Goal: Information Seeking & Learning: Learn about a topic

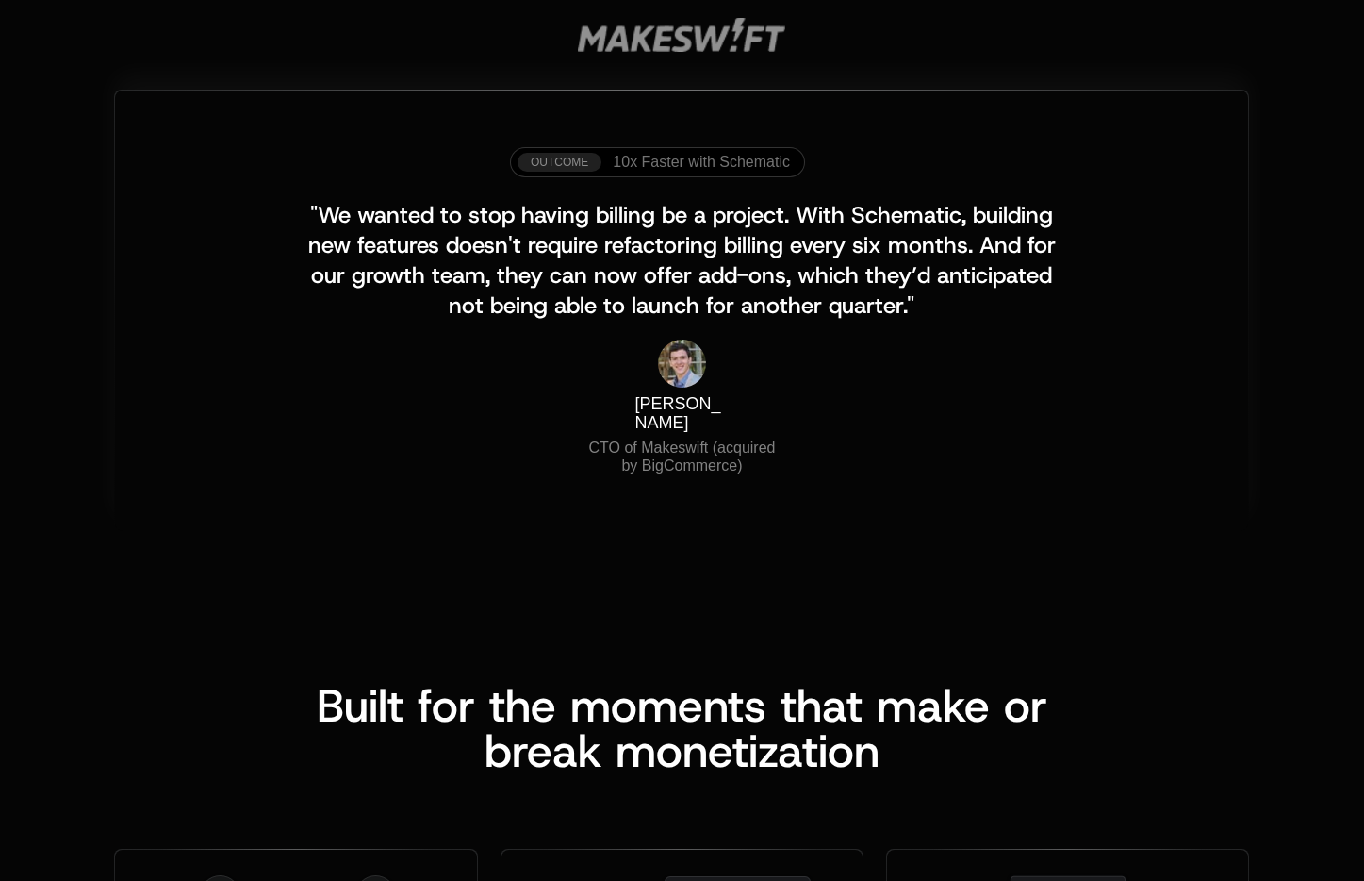
scroll to position [1947, 0]
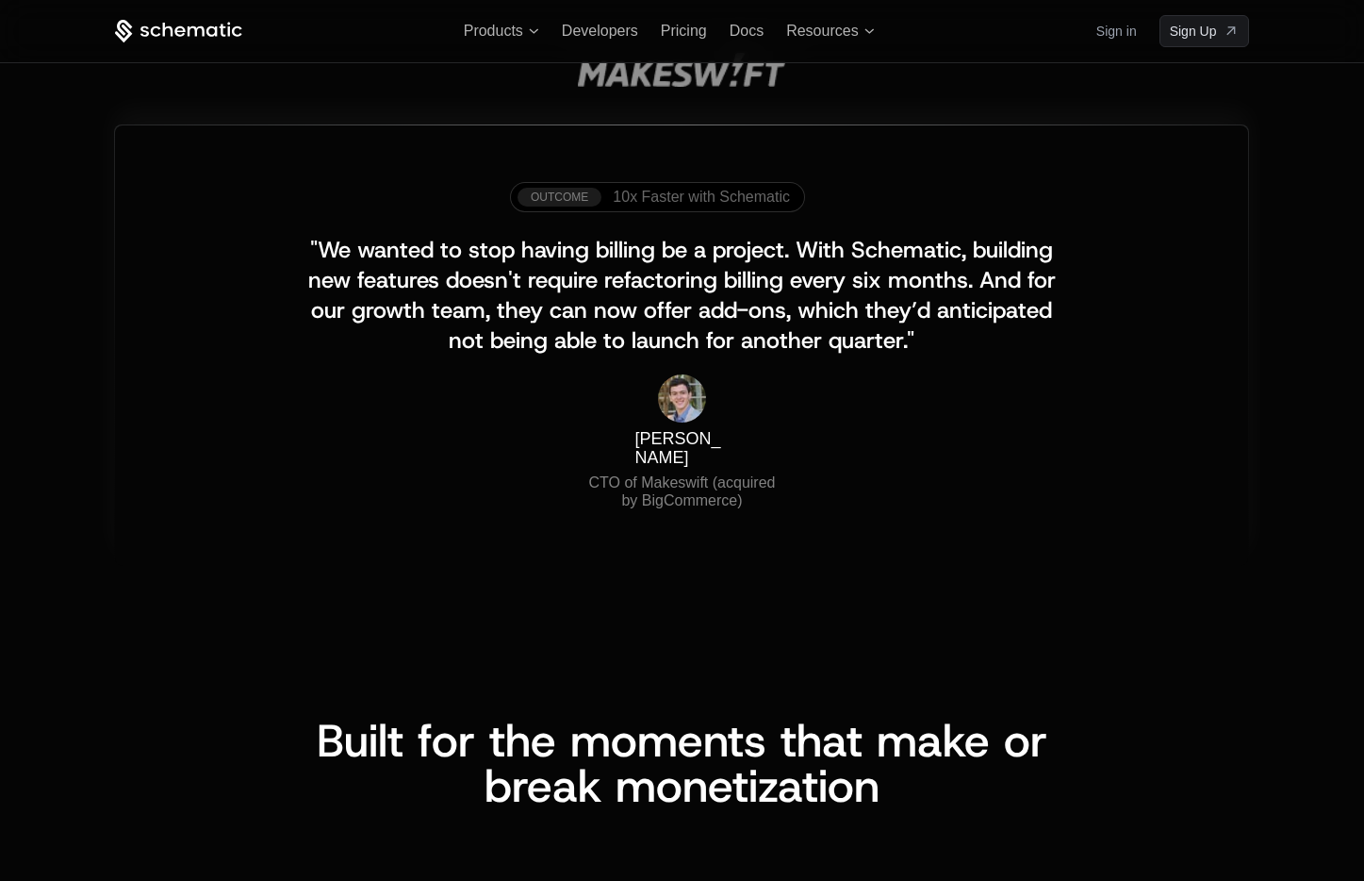
click at [715, 191] on span "10x Faster with Schematic" at bounding box center [701, 197] width 177 height 17
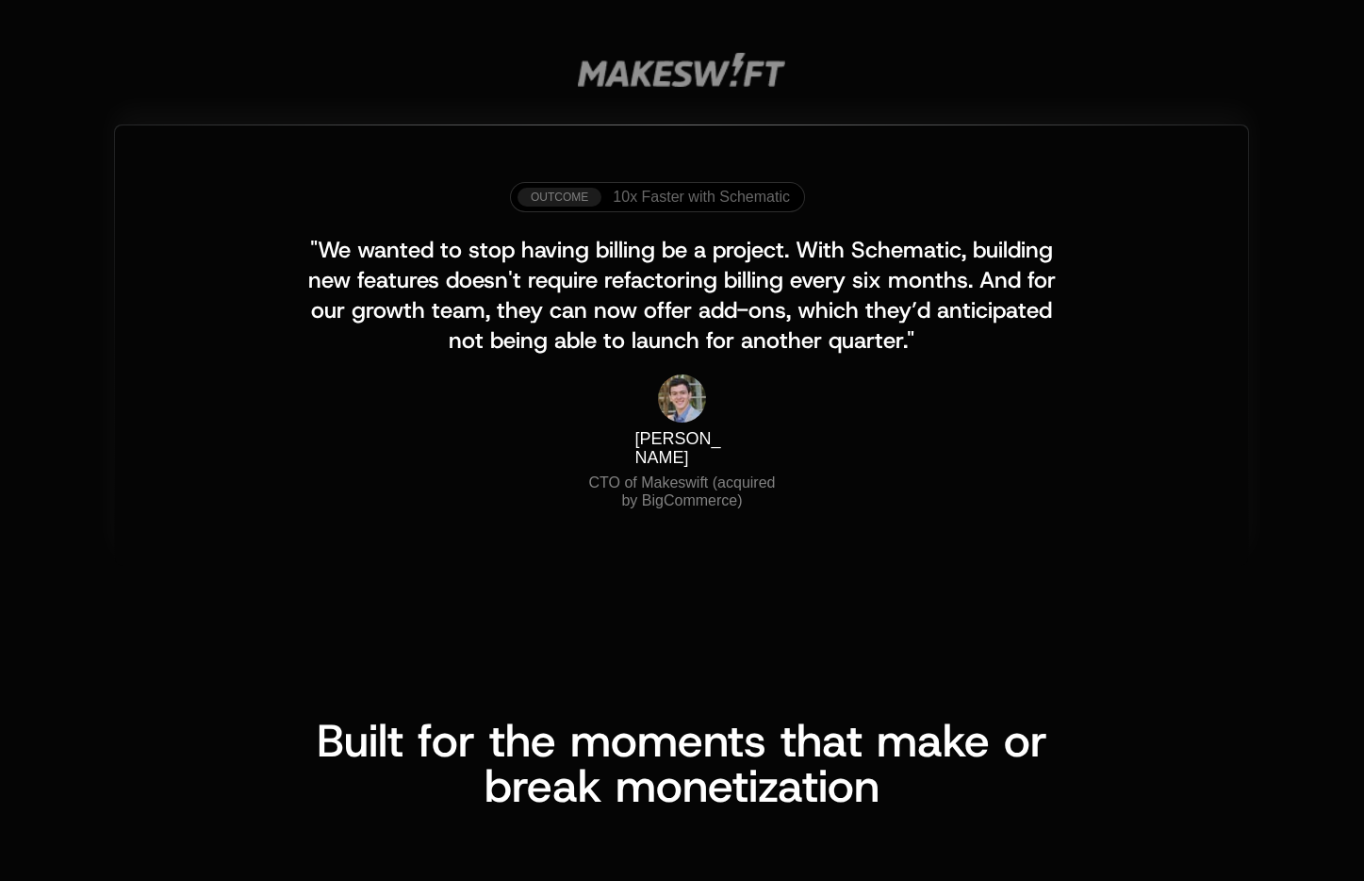
scroll to position [0, 0]
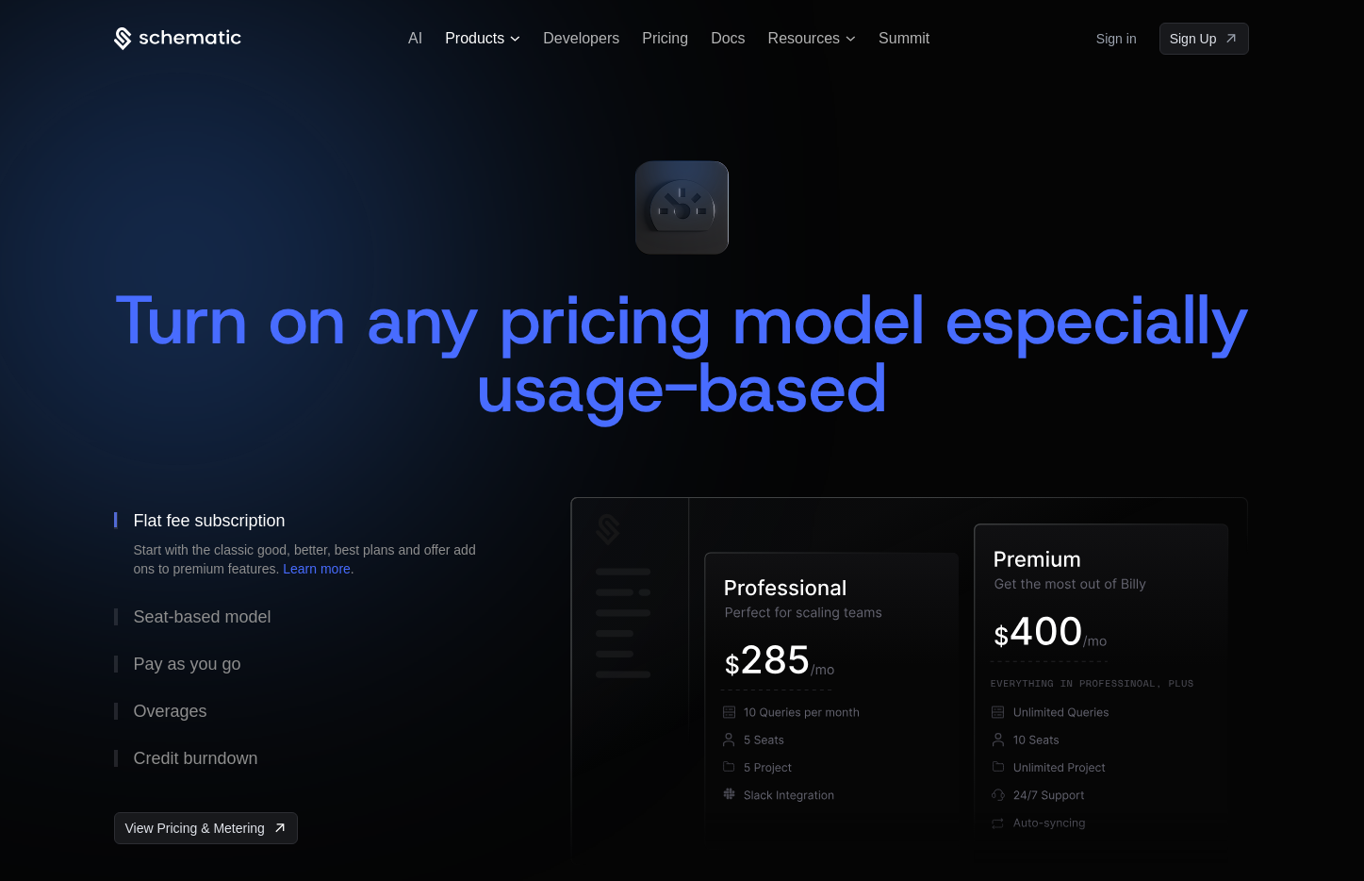
click at [476, 36] on span "Products" at bounding box center [474, 38] width 59 height 17
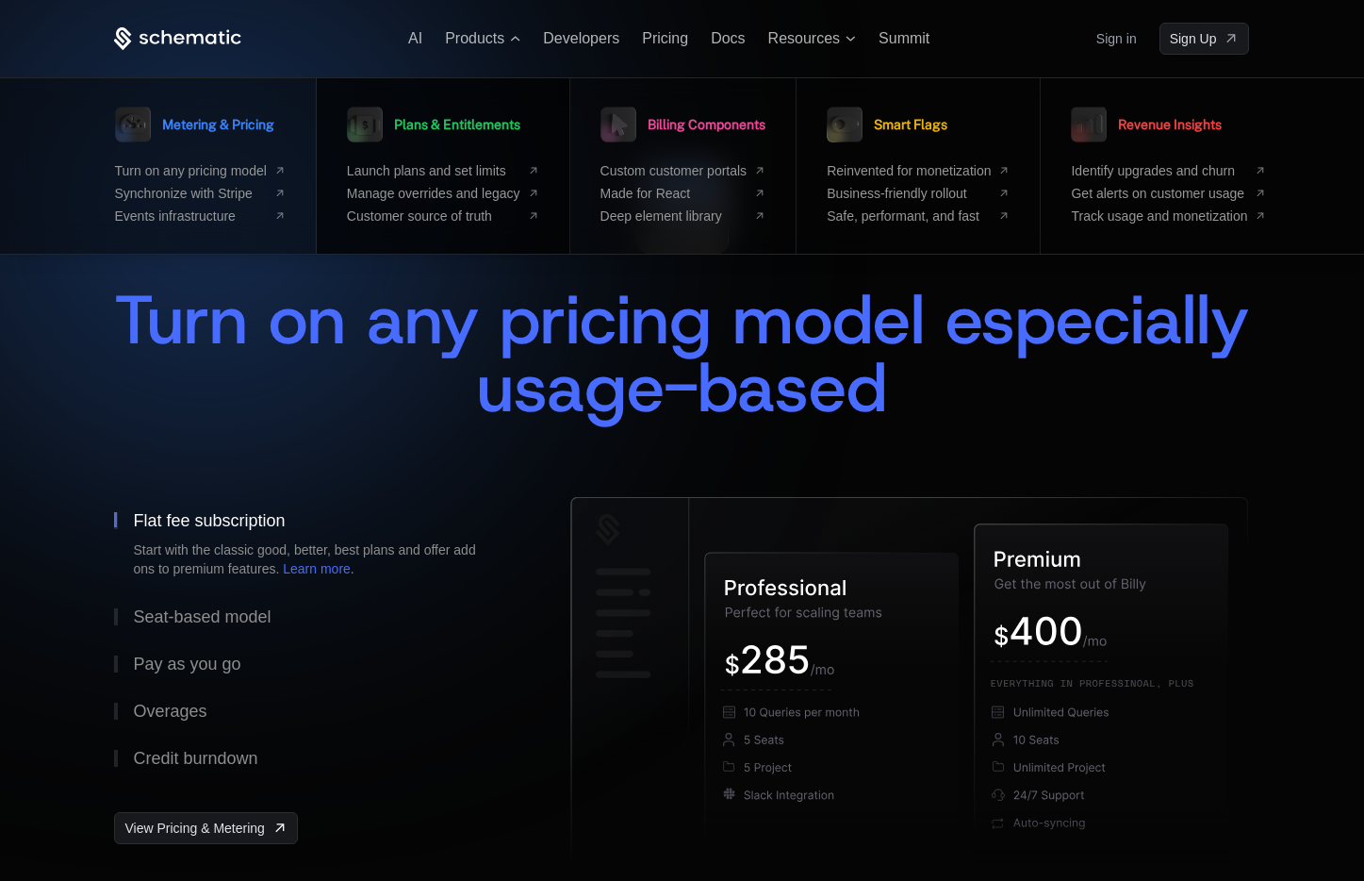
click at [453, 128] on span "Plans & Entitlements" at bounding box center [457, 124] width 126 height 13
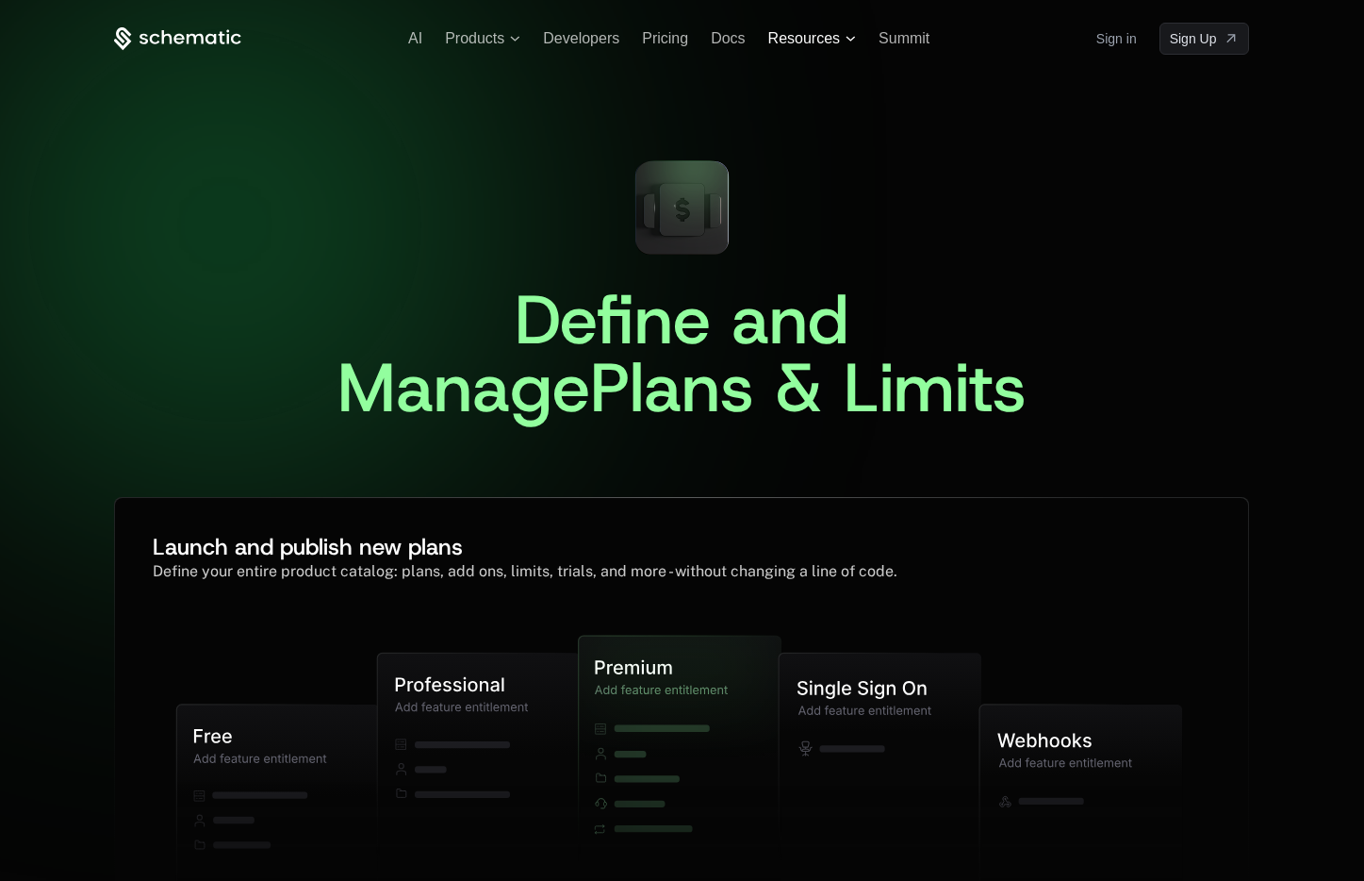
click at [810, 31] on span "Resources" at bounding box center [804, 38] width 72 height 17
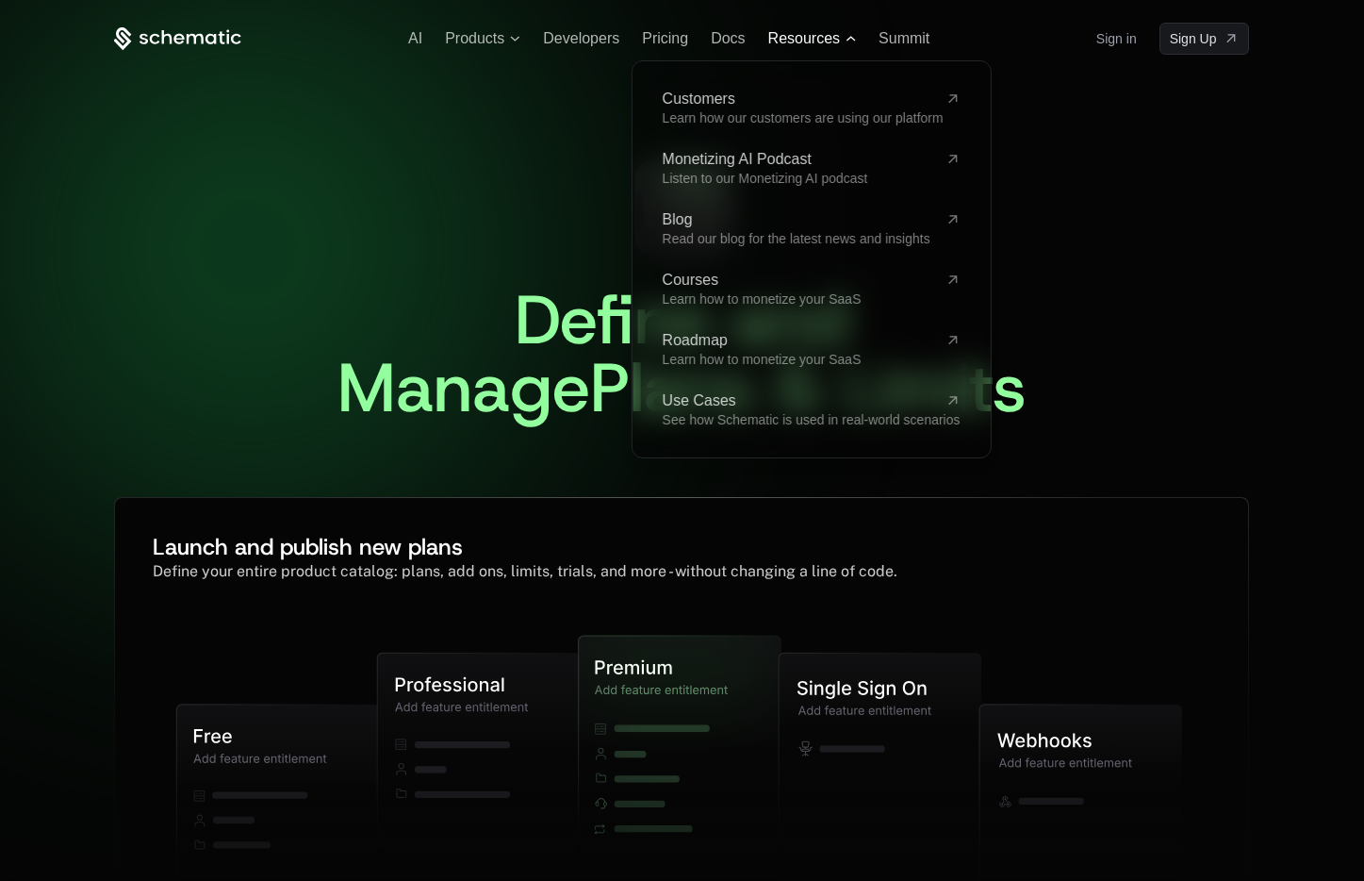
click at [810, 31] on span "Resources" at bounding box center [804, 38] width 72 height 17
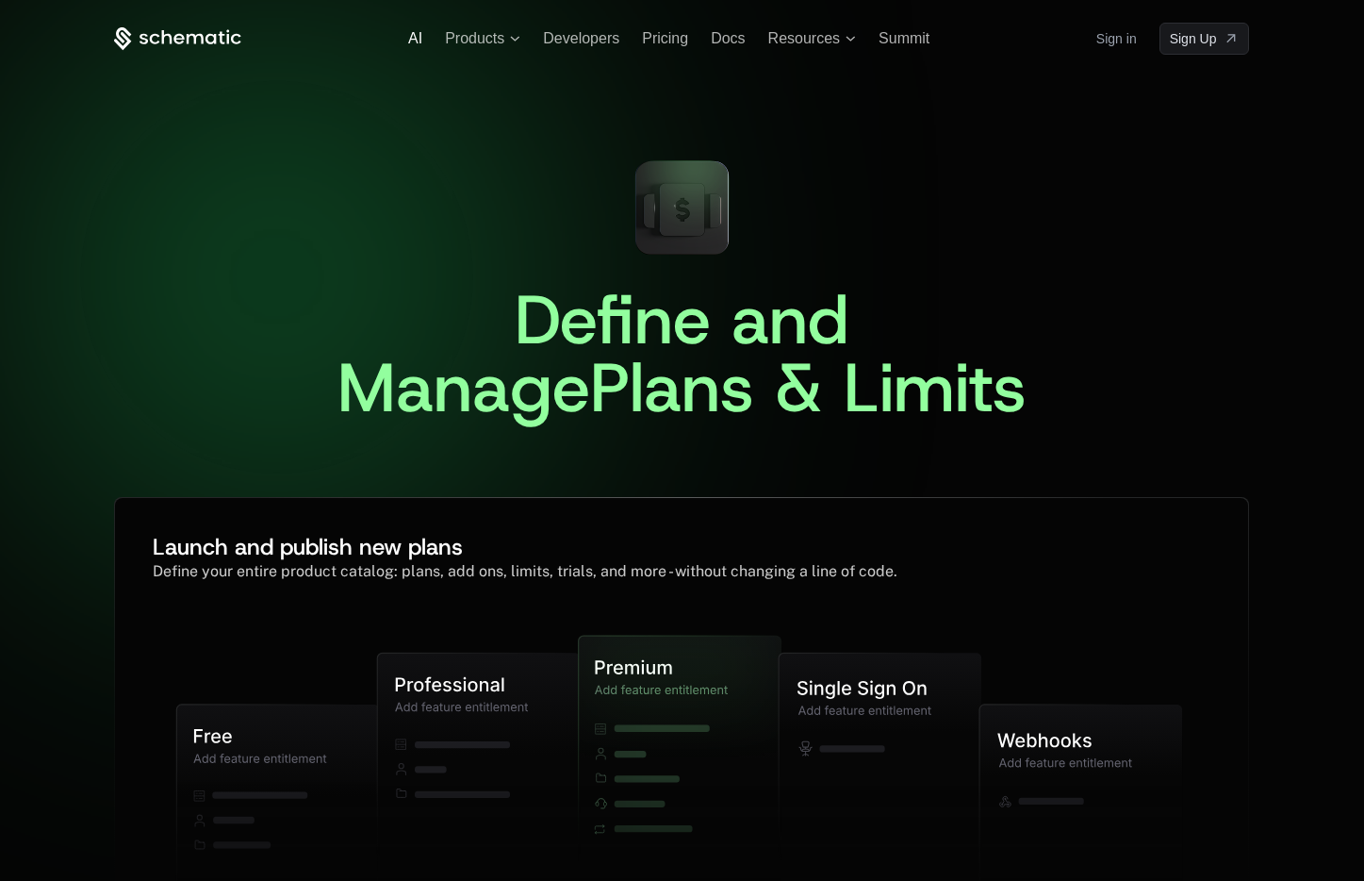
click at [412, 39] on span "AI" at bounding box center [415, 38] width 14 height 16
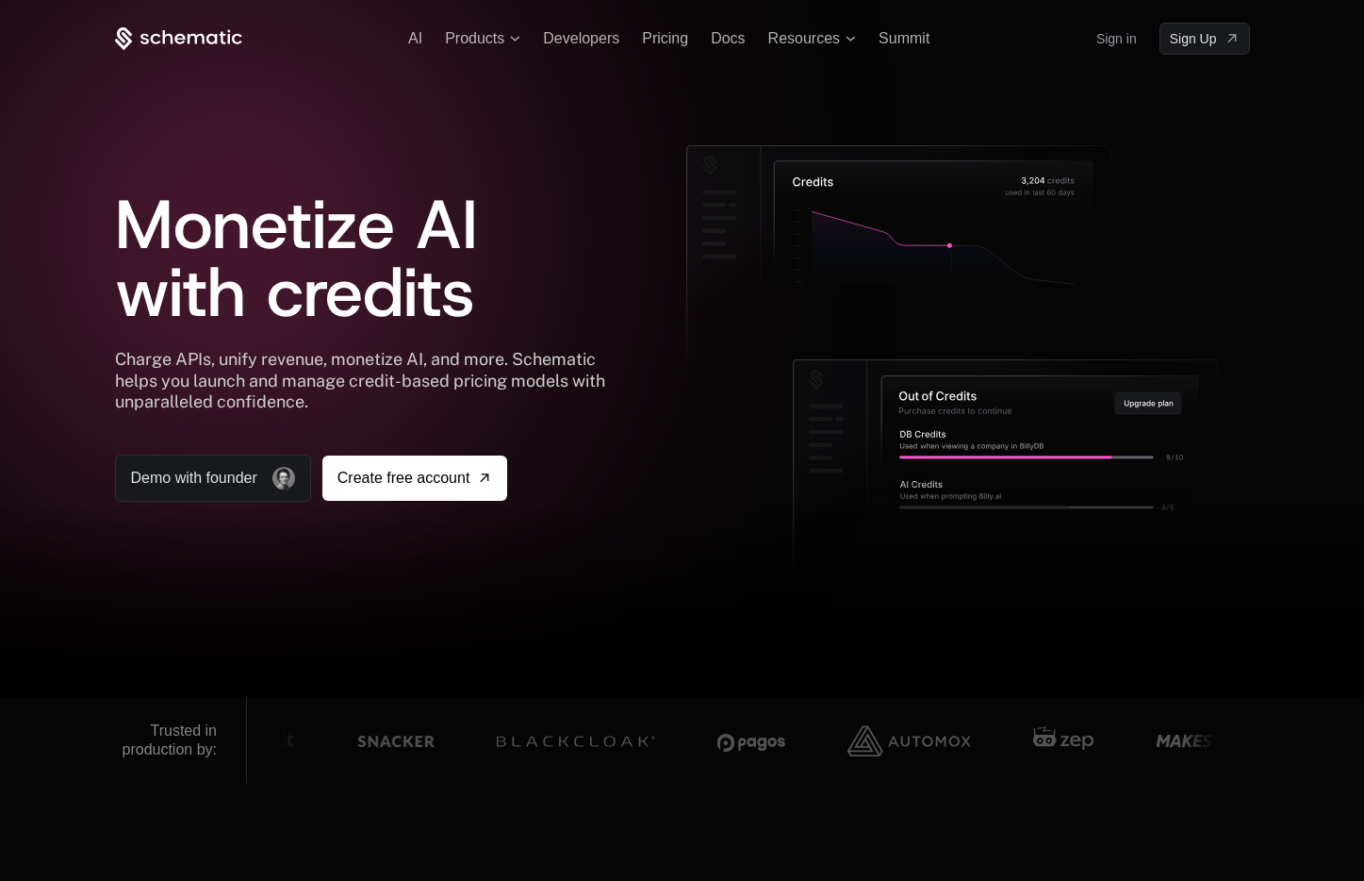
click at [695, 38] on ul "AI Products Developers Pricing Docs Resources Summit" at bounding box center [668, 38] width 521 height 17
click at [661, 41] on span "Pricing" at bounding box center [665, 38] width 46 height 16
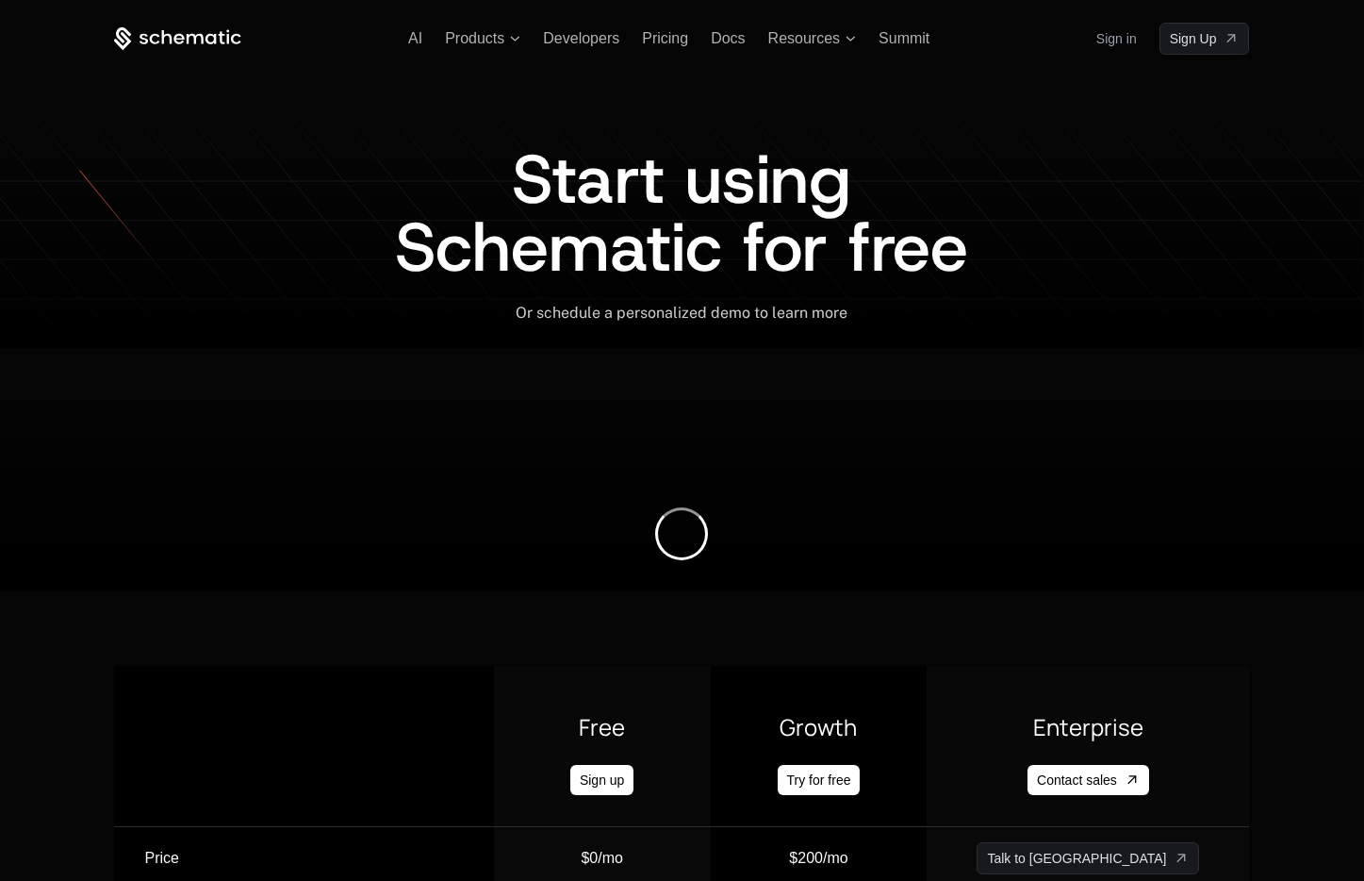
click at [162, 41] on icon at bounding box center [167, 37] width 10 height 14
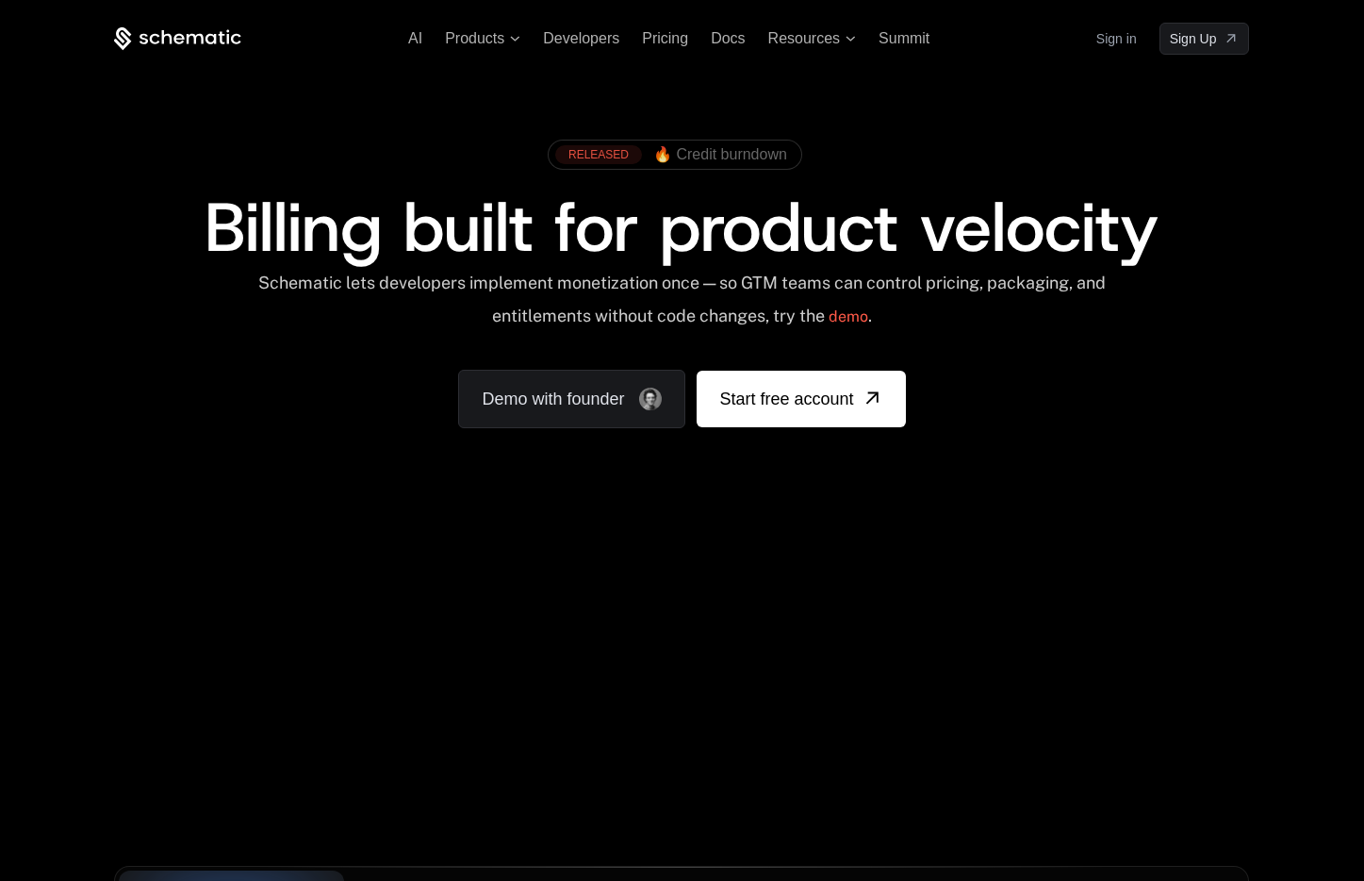
click at [693, 153] on span "🔥 Credit burndown" at bounding box center [720, 154] width 134 height 17
click at [733, 152] on span "🔥 Credit burndown" at bounding box center [720, 154] width 134 height 17
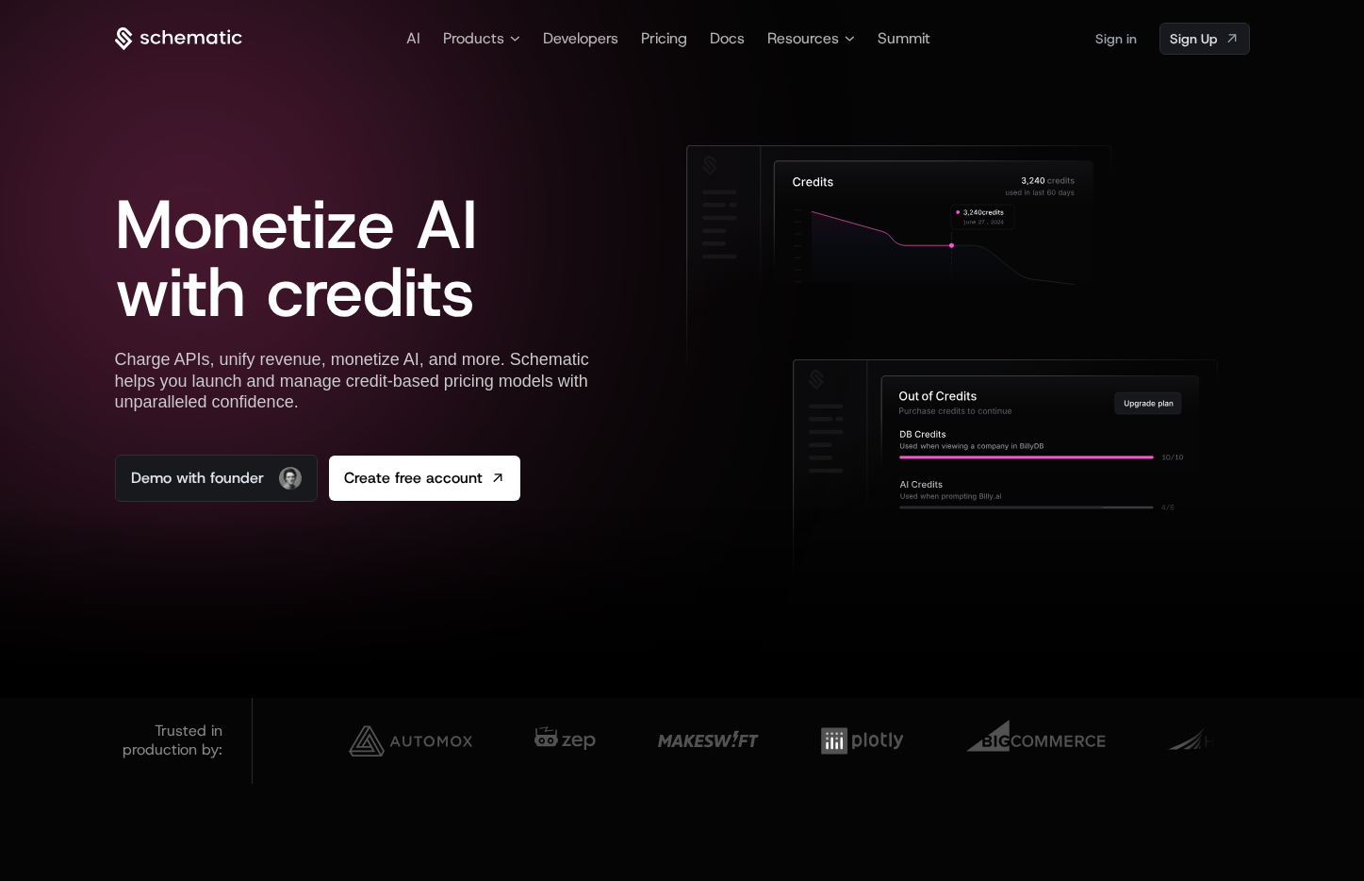
click at [166, 35] on icon at bounding box center [178, 39] width 127 height 24
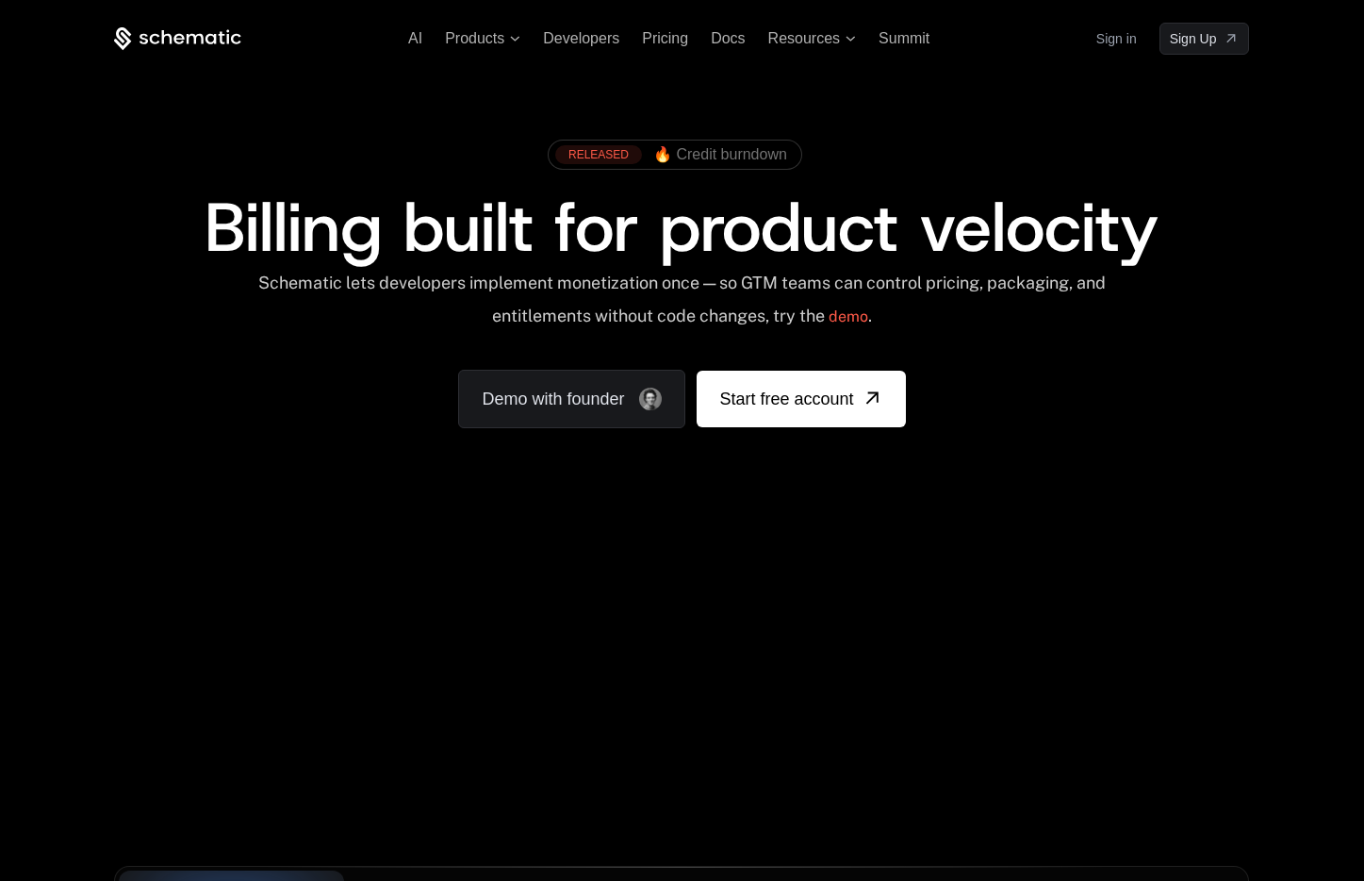
click at [1015, 472] on div "RELEASED 🔥 Credit burndown Billing built for product velocity Schematic lets de…" at bounding box center [682, 279] width 1226 height 449
click at [590, 37] on span "Developers" at bounding box center [581, 38] width 76 height 16
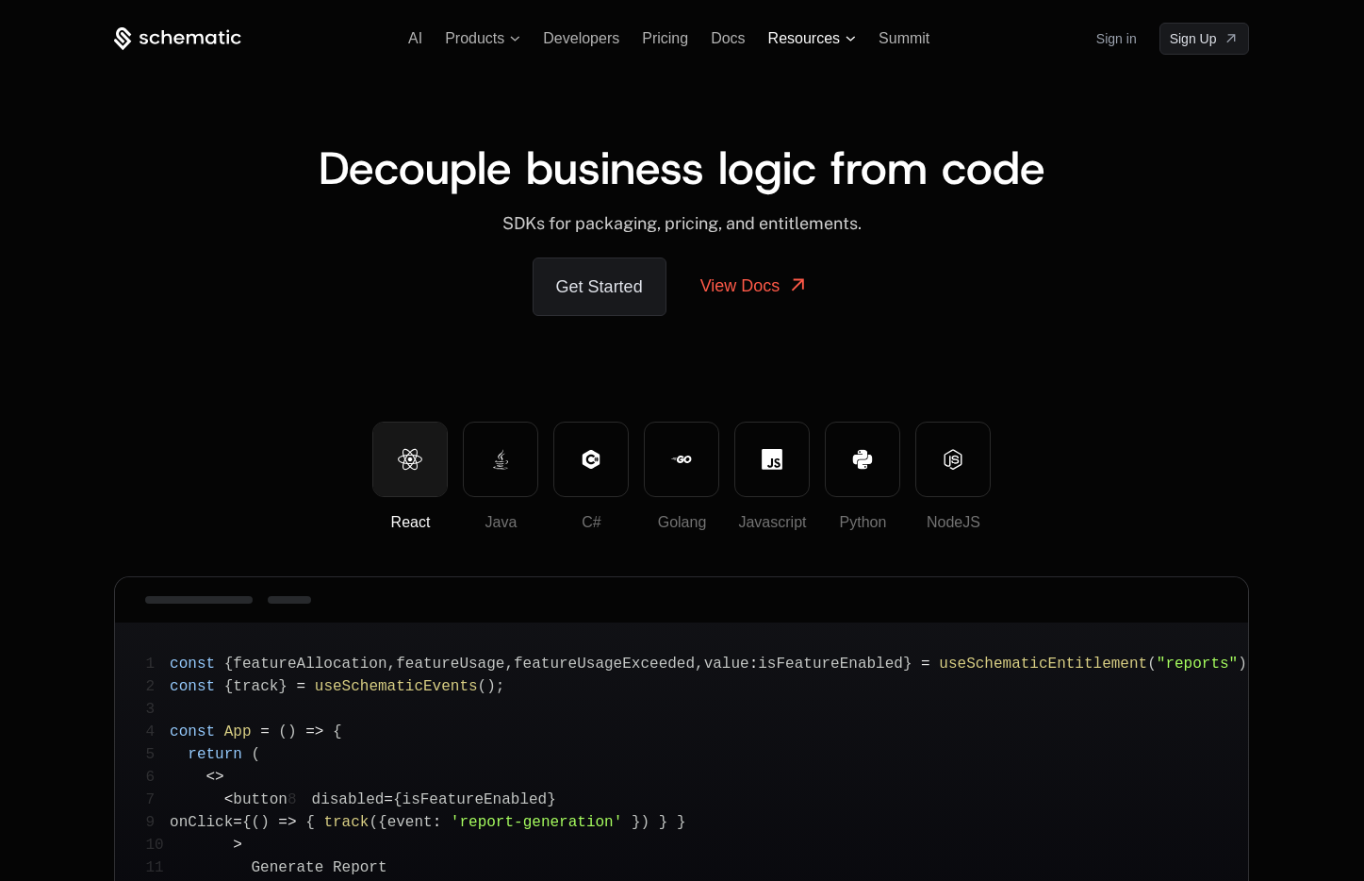
click at [781, 33] on span "Resources" at bounding box center [804, 38] width 72 height 17
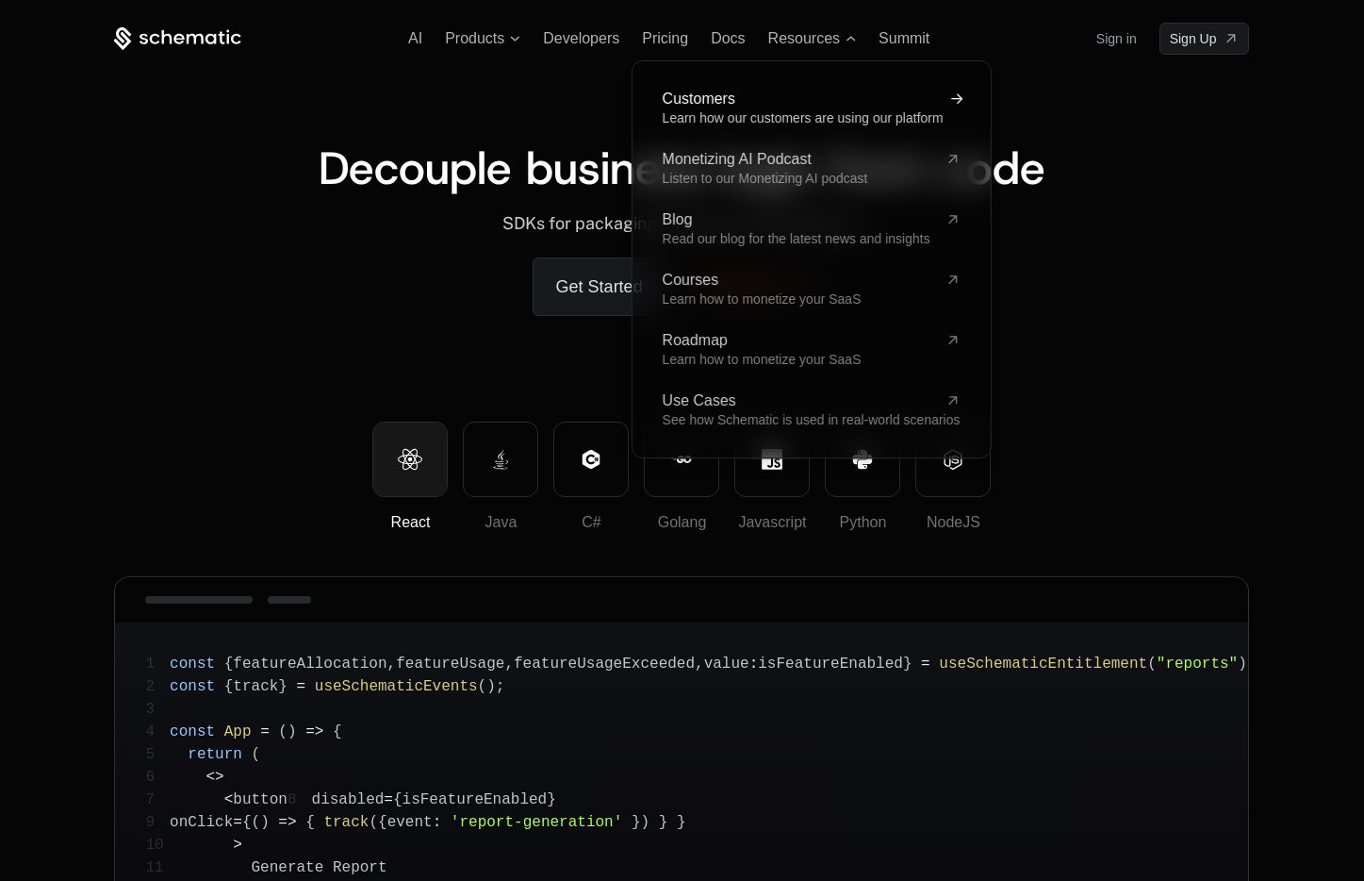
click at [784, 106] on span "Customers" at bounding box center [799, 98] width 275 height 15
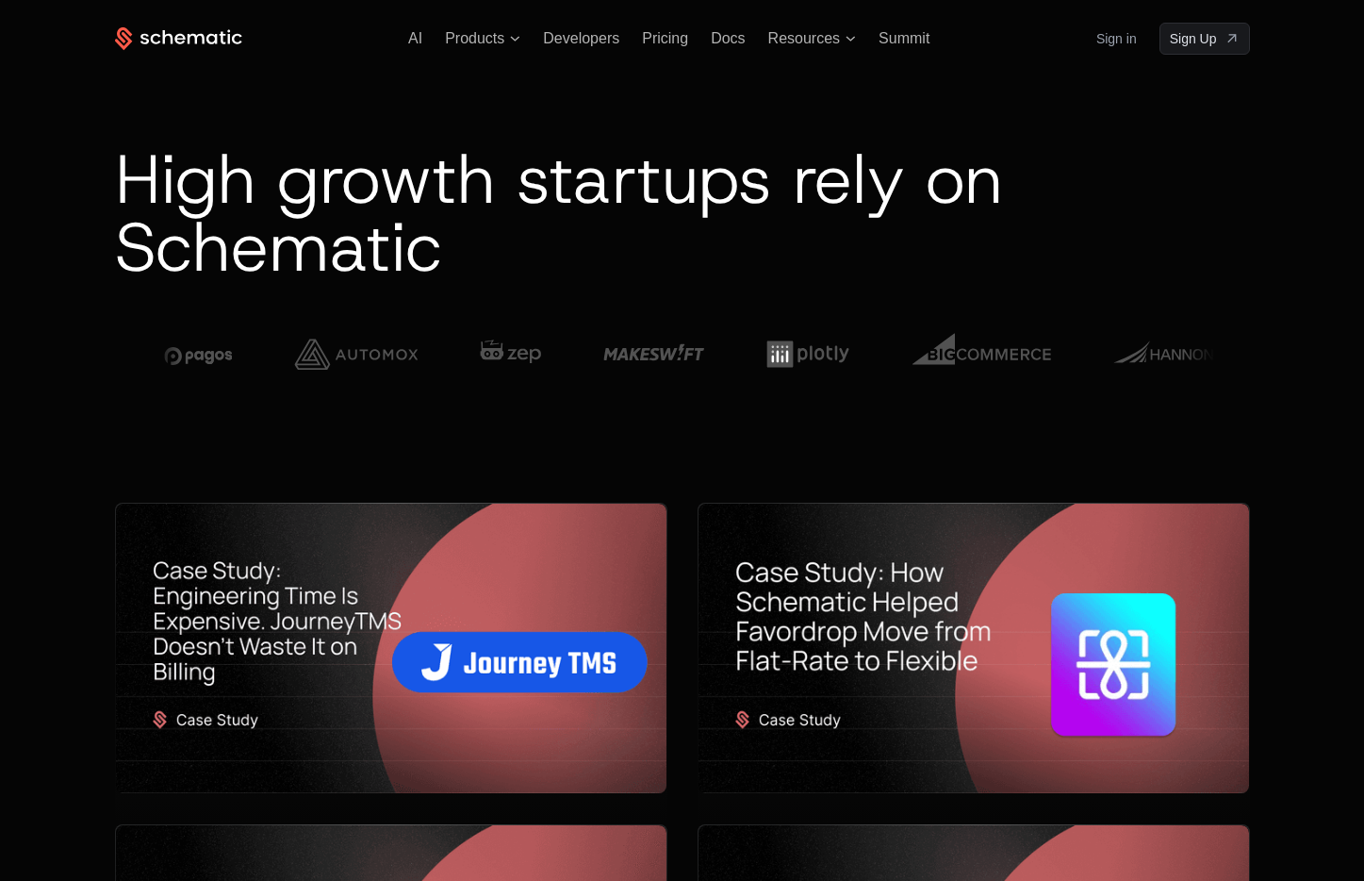
click at [207, 36] on icon at bounding box center [211, 38] width 10 height 10
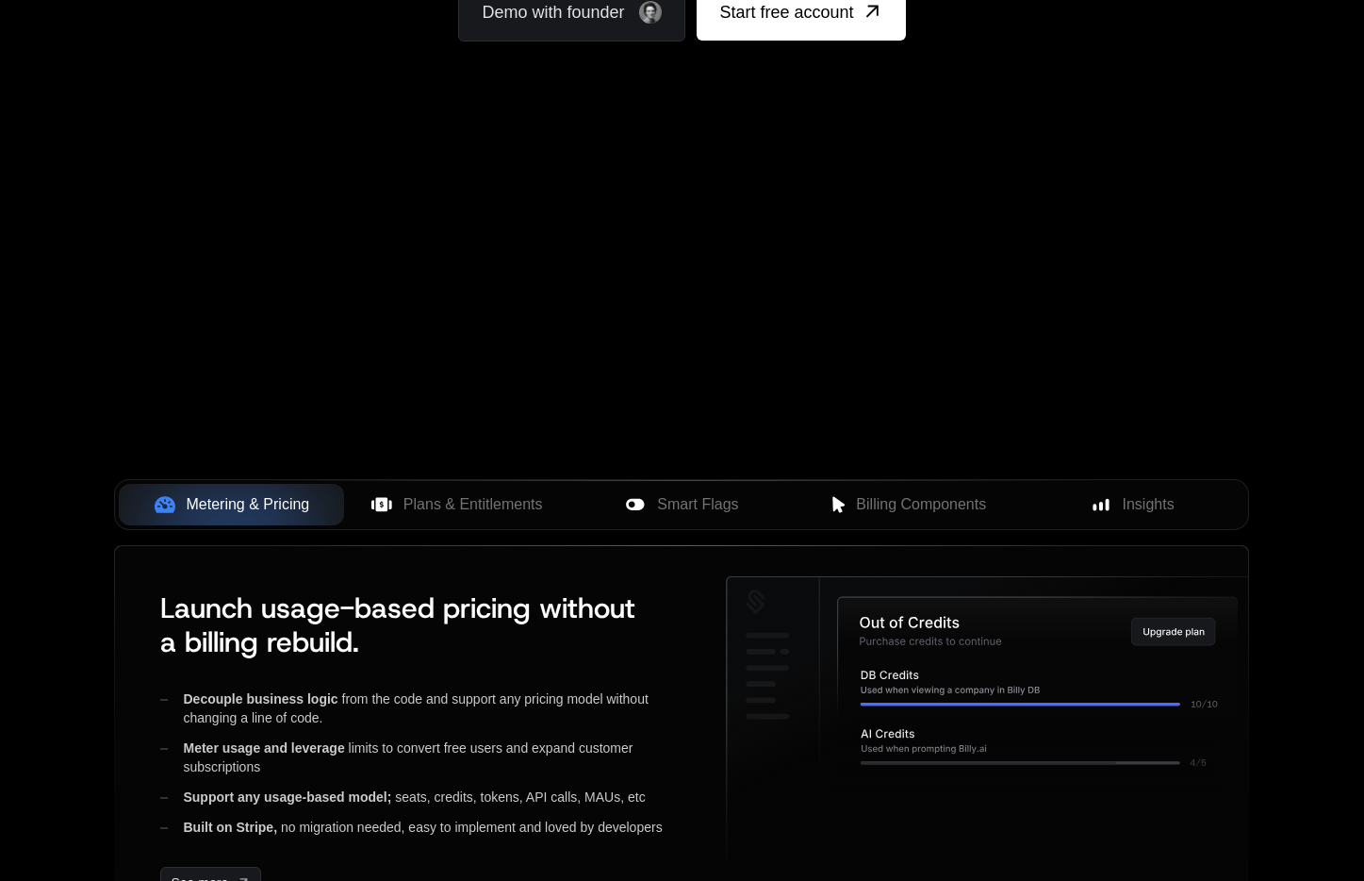
scroll to position [626, 0]
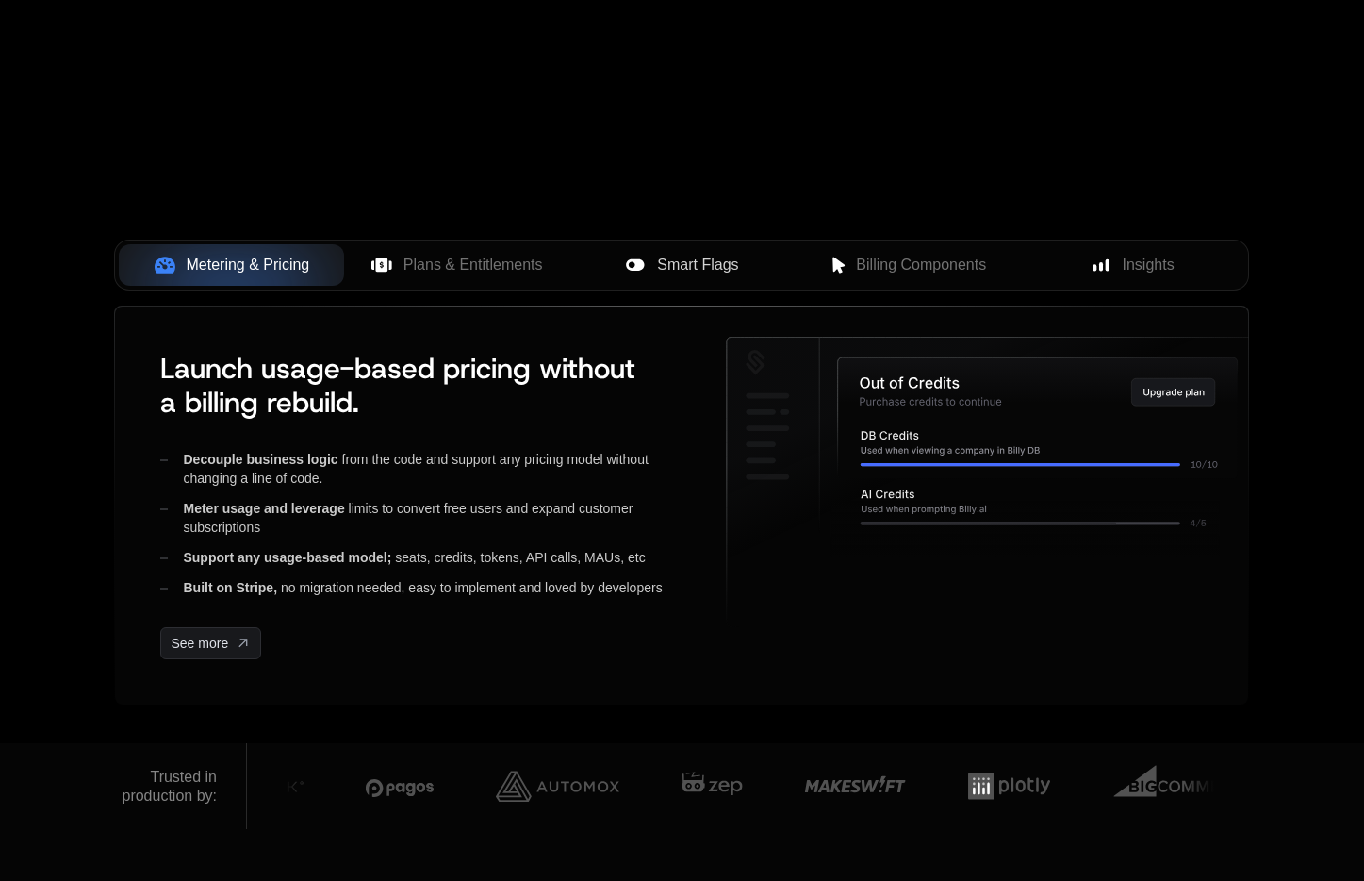
click at [701, 272] on span "Smart Flags" at bounding box center [697, 265] width 81 height 23
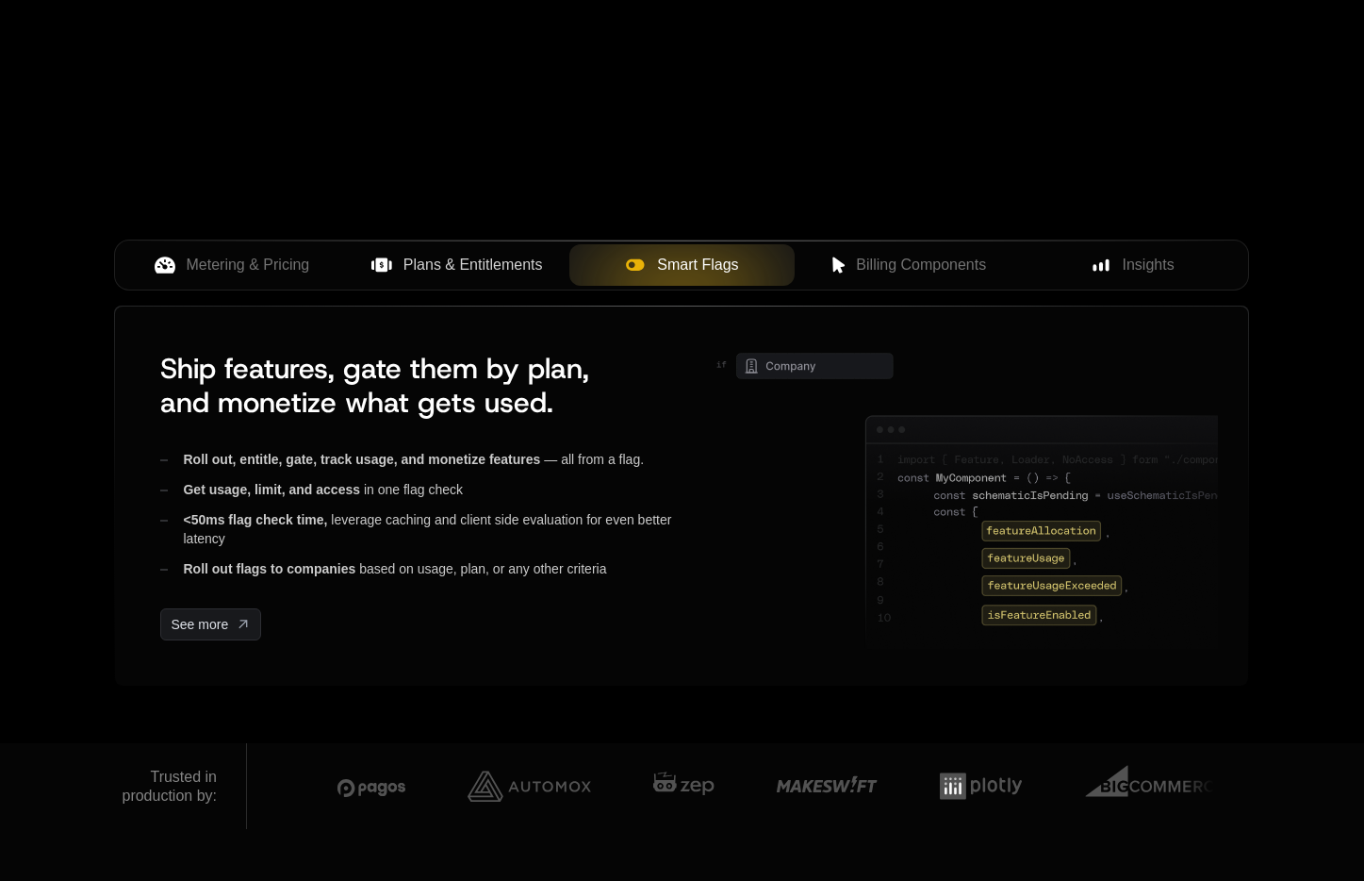
click at [423, 255] on span "Plans & Entitlements" at bounding box center [474, 265] width 140 height 23
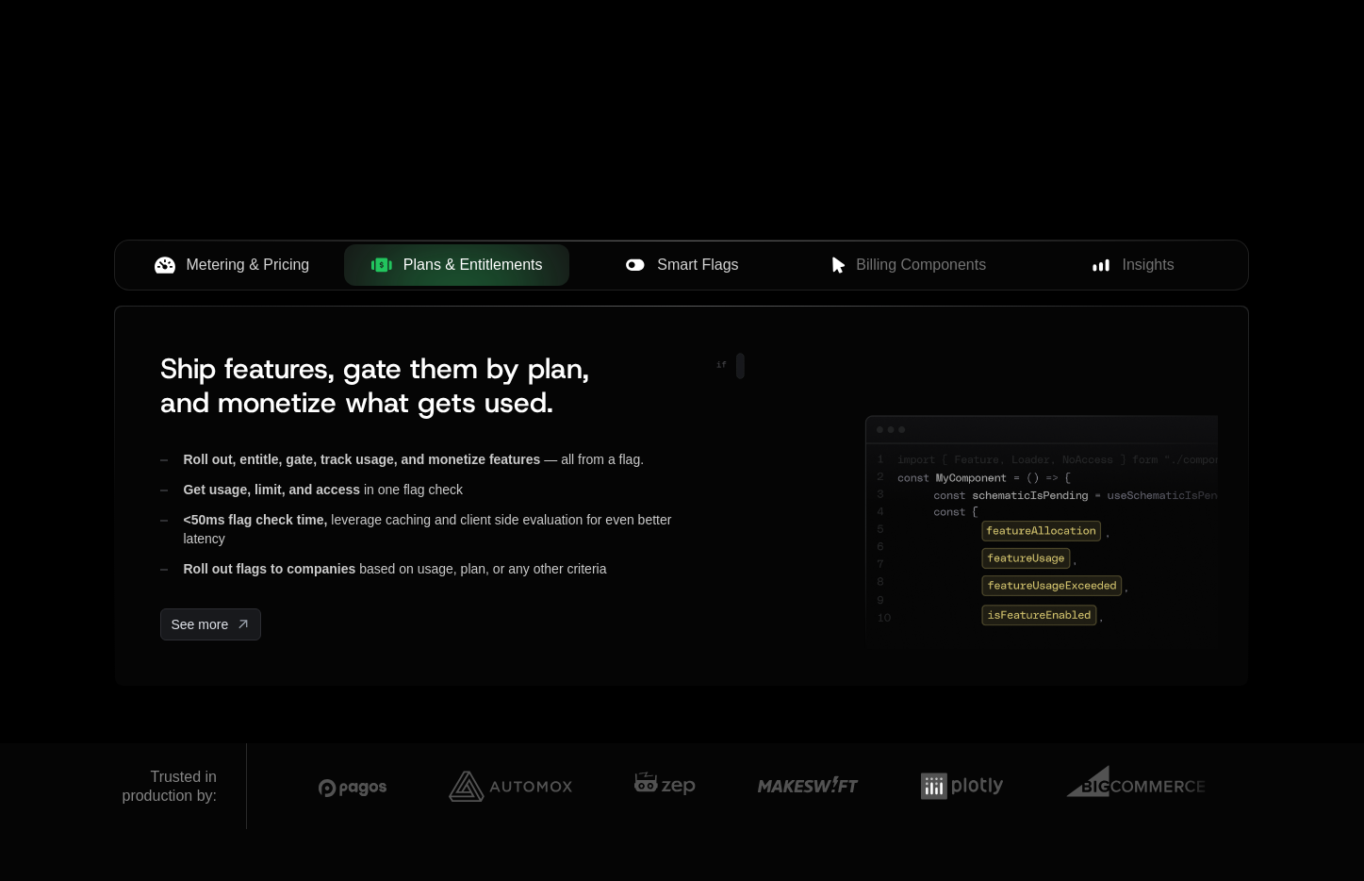
click at [240, 262] on span "Metering & Pricing" at bounding box center [249, 265] width 124 height 23
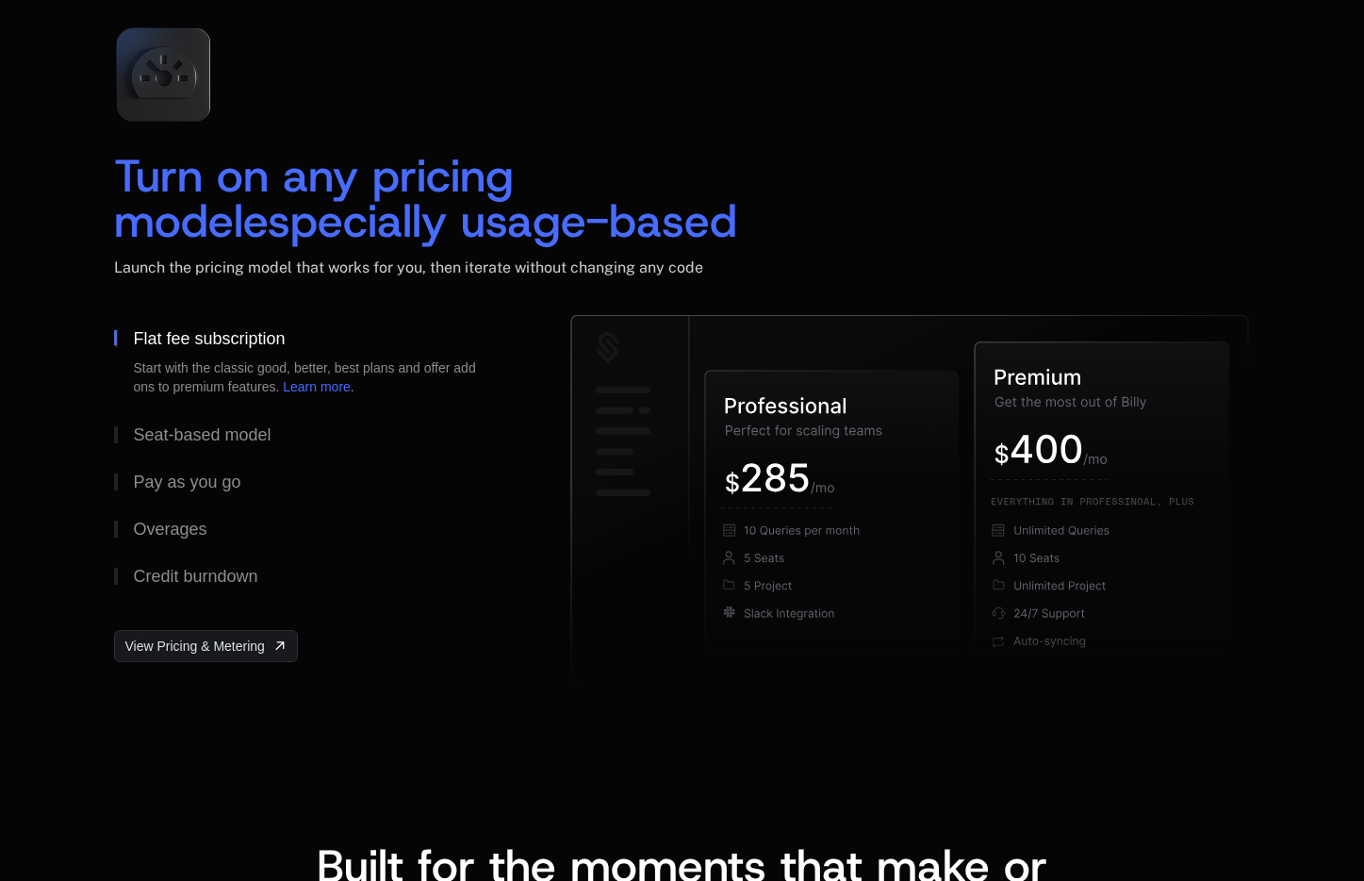
scroll to position [2783, 0]
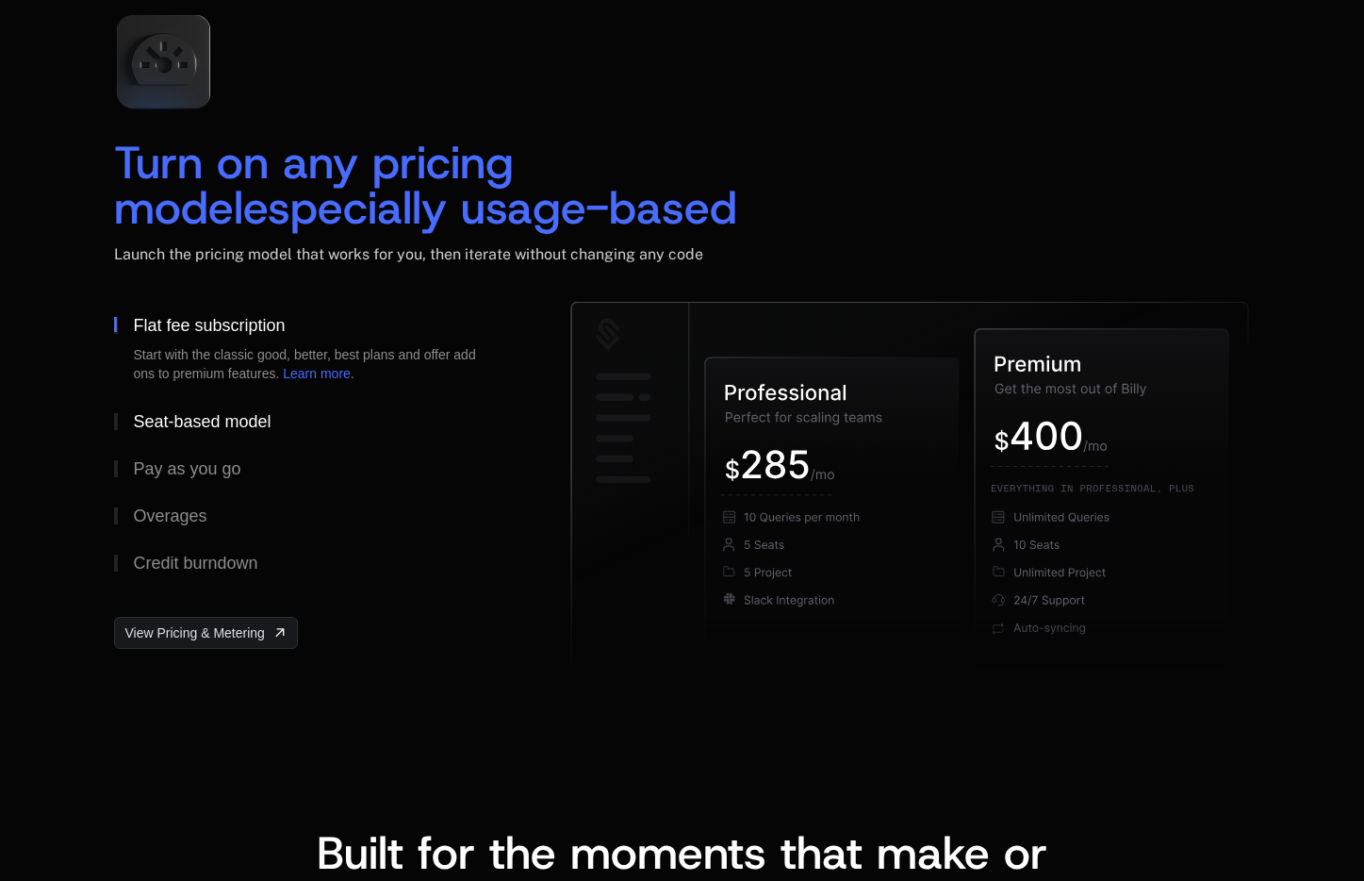
click at [400, 430] on button "Seat-based model" at bounding box center [312, 421] width 396 height 47
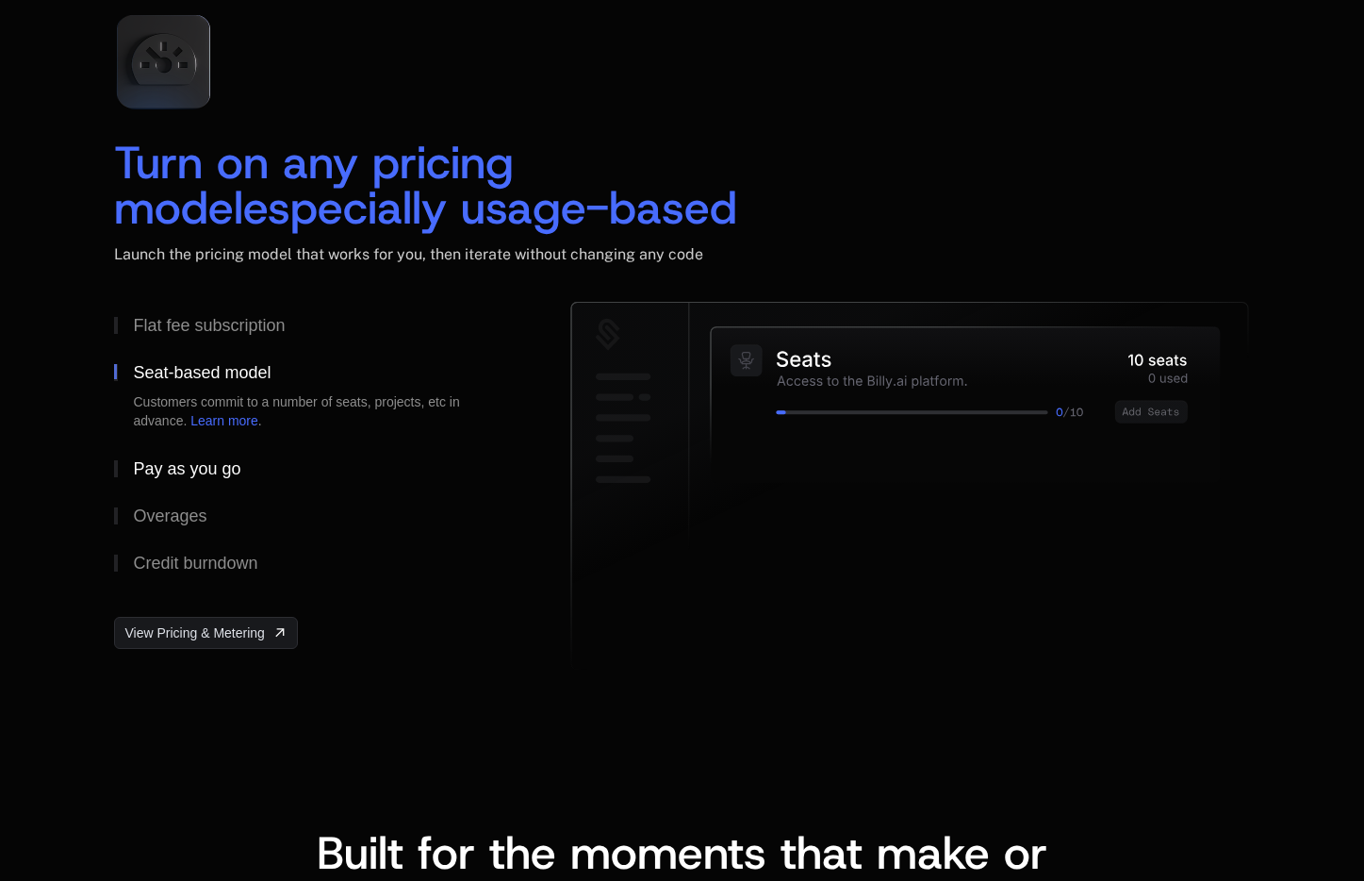
click at [368, 481] on button "Pay as you go" at bounding box center [312, 468] width 396 height 47
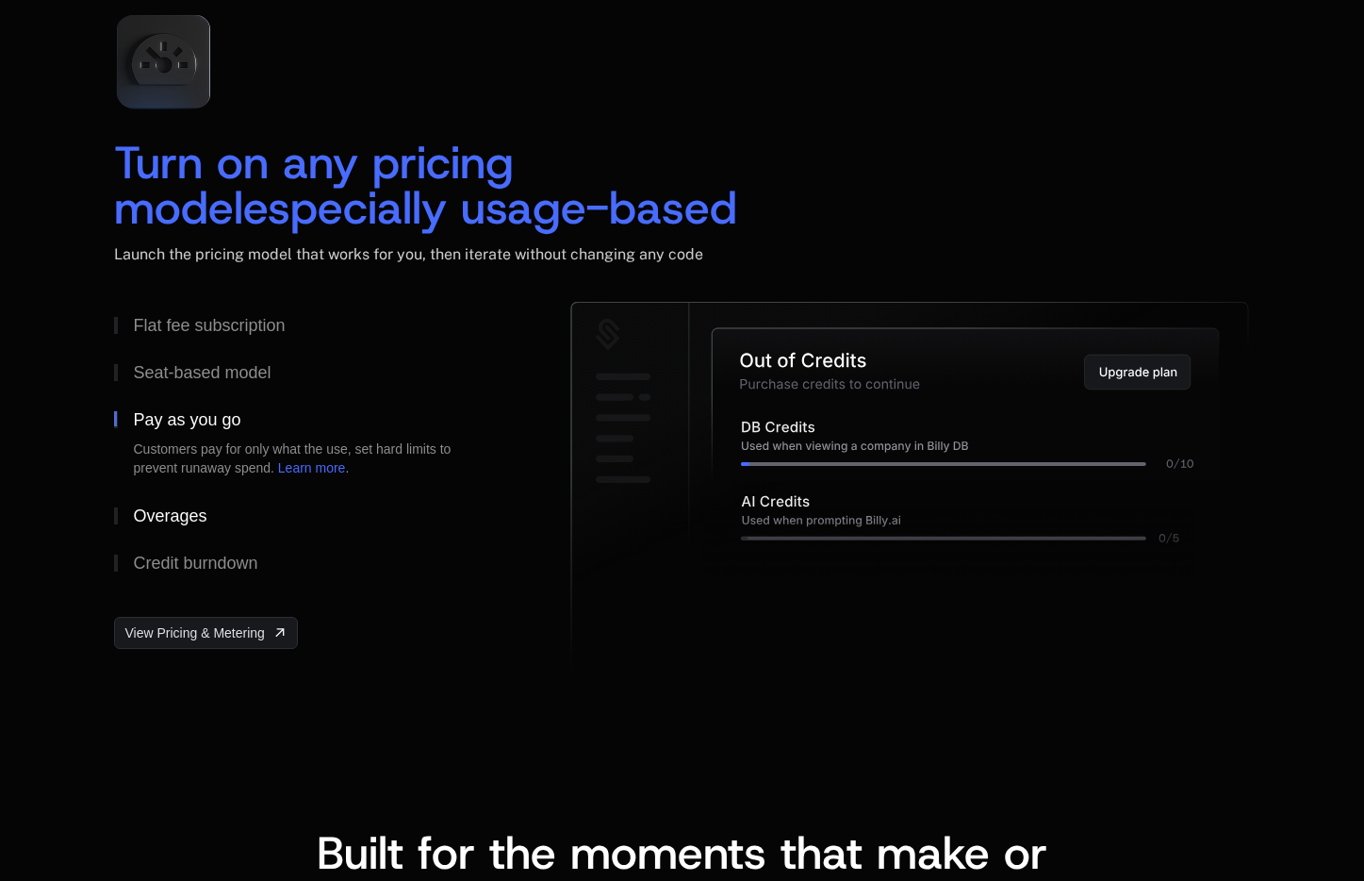
click at [375, 518] on button "Overages" at bounding box center [312, 515] width 396 height 47
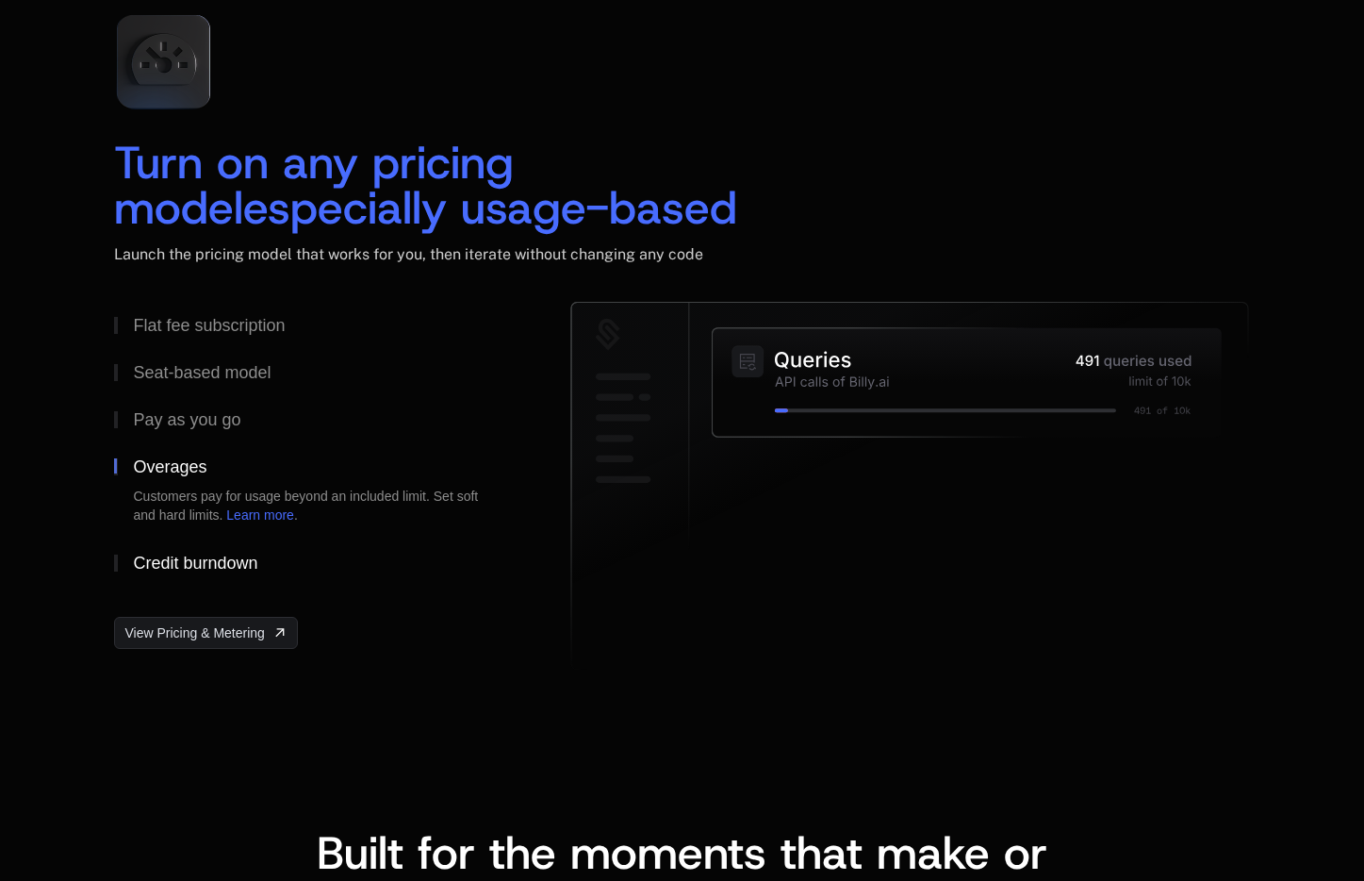
click at [393, 563] on button "Credit burndown" at bounding box center [312, 562] width 396 height 47
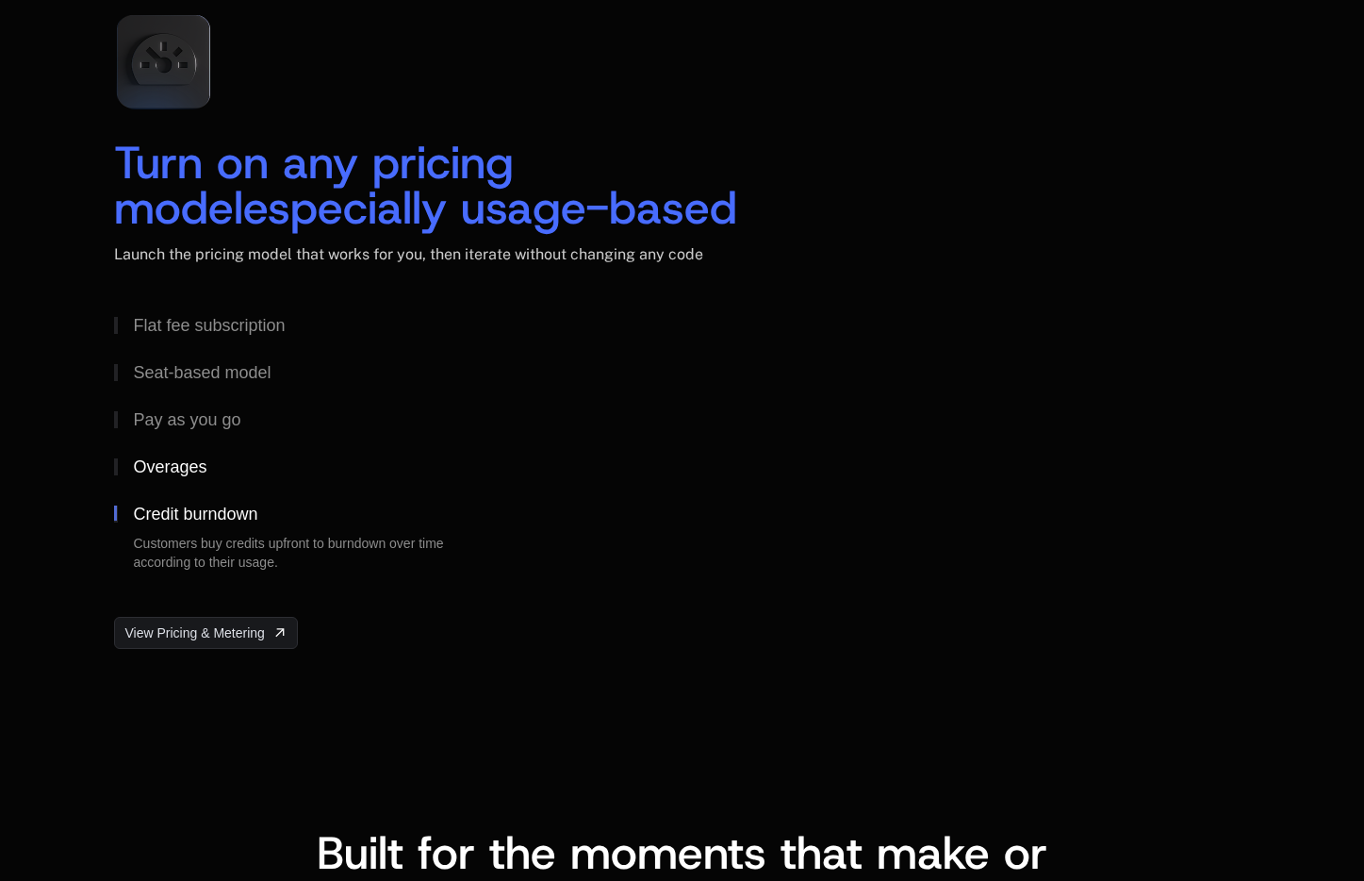
click at [346, 453] on button "Overages" at bounding box center [312, 466] width 396 height 47
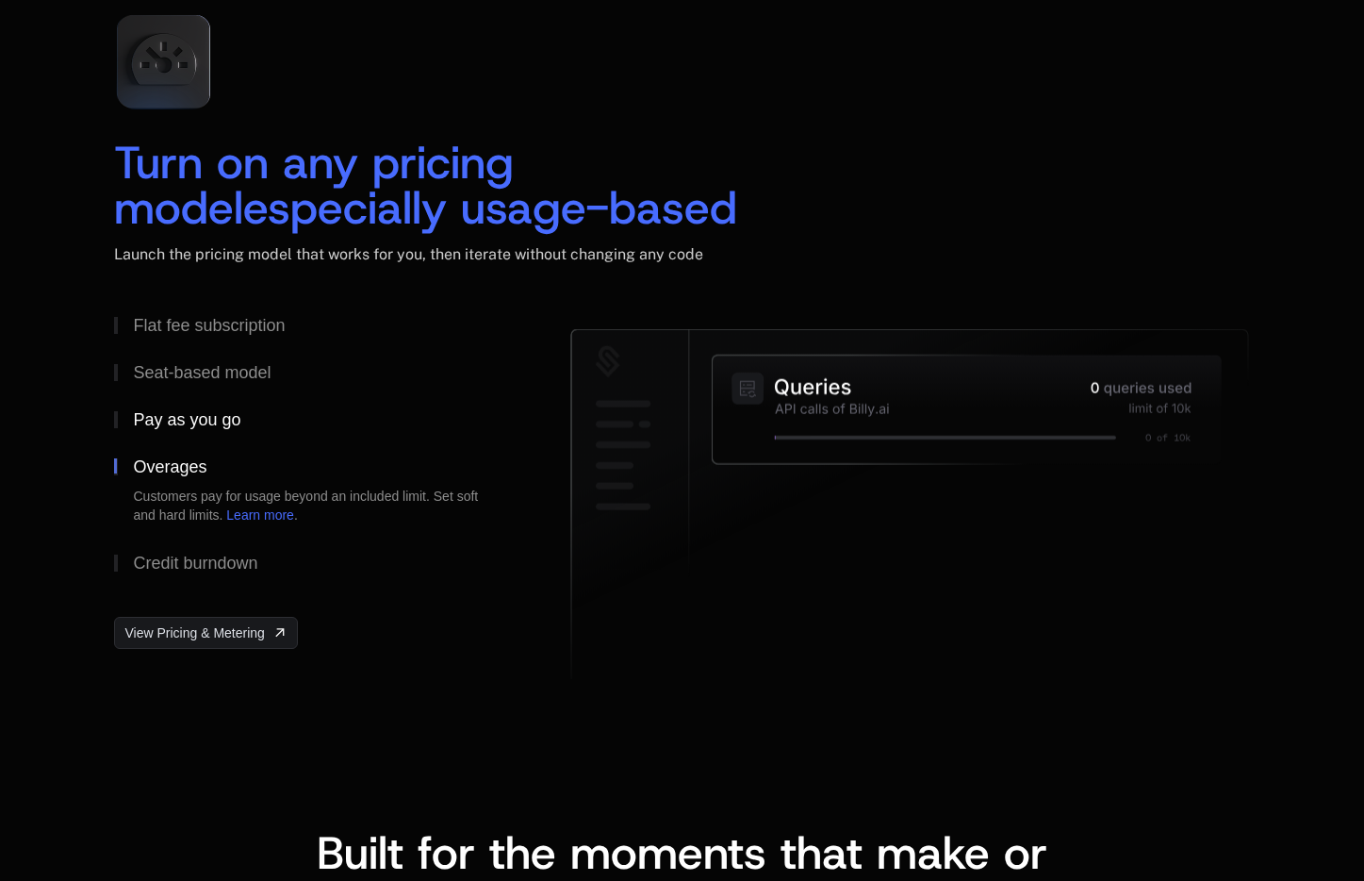
click at [352, 418] on button "Pay as you go" at bounding box center [312, 419] width 396 height 47
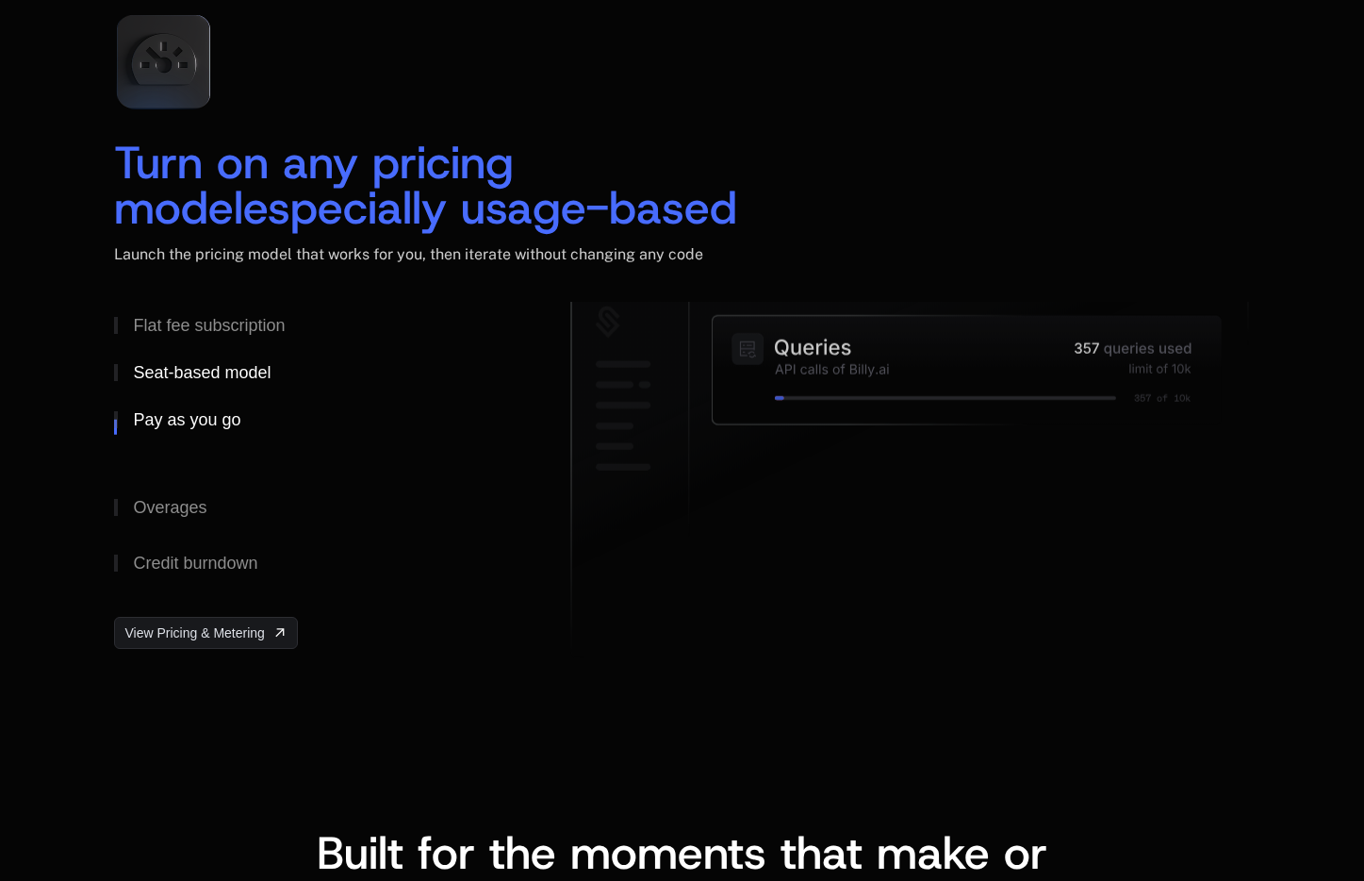
click at [355, 371] on button "Seat-based model" at bounding box center [312, 372] width 396 height 47
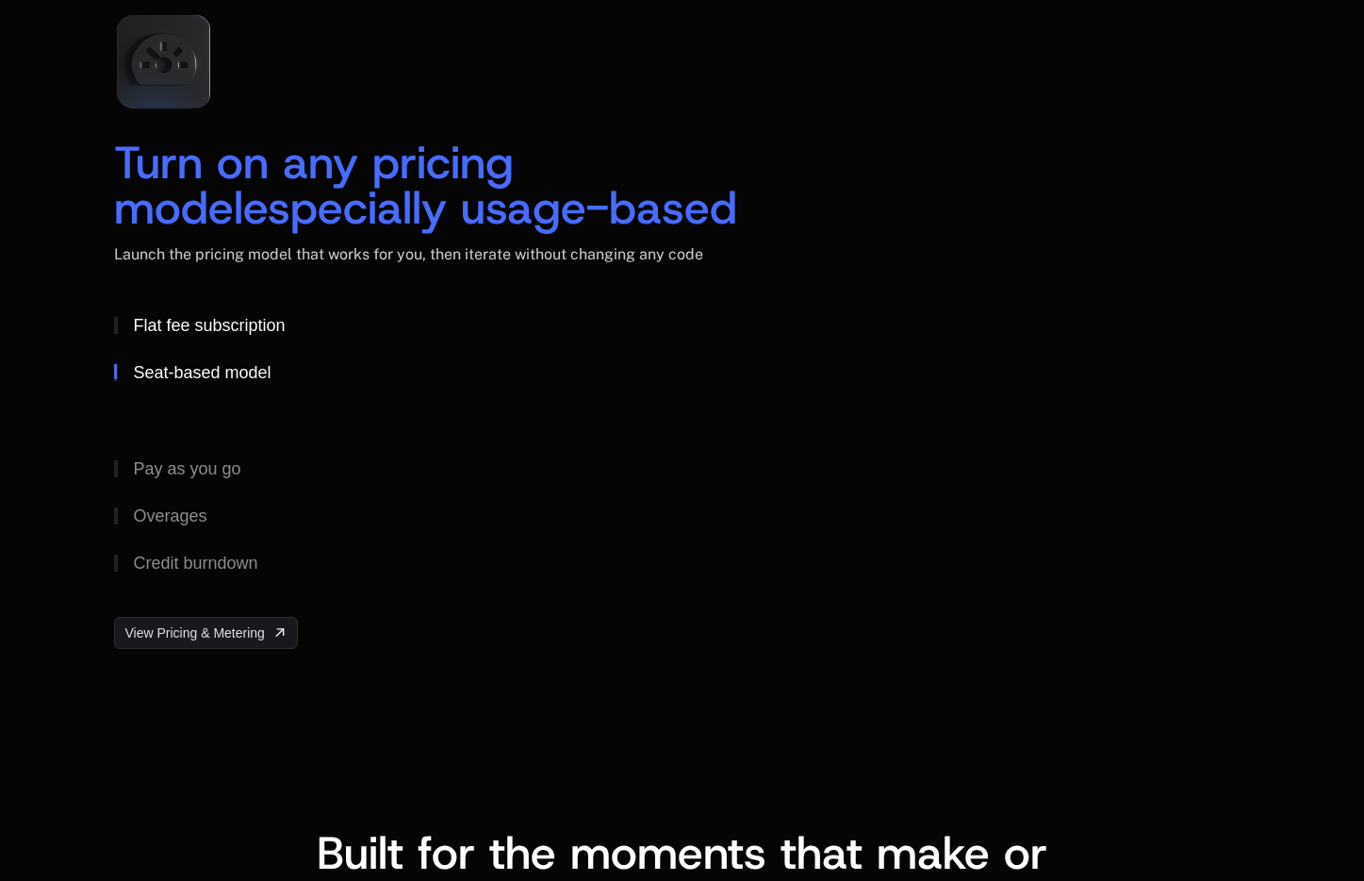
click at [355, 329] on button "Flat fee subscription" at bounding box center [312, 325] width 396 height 47
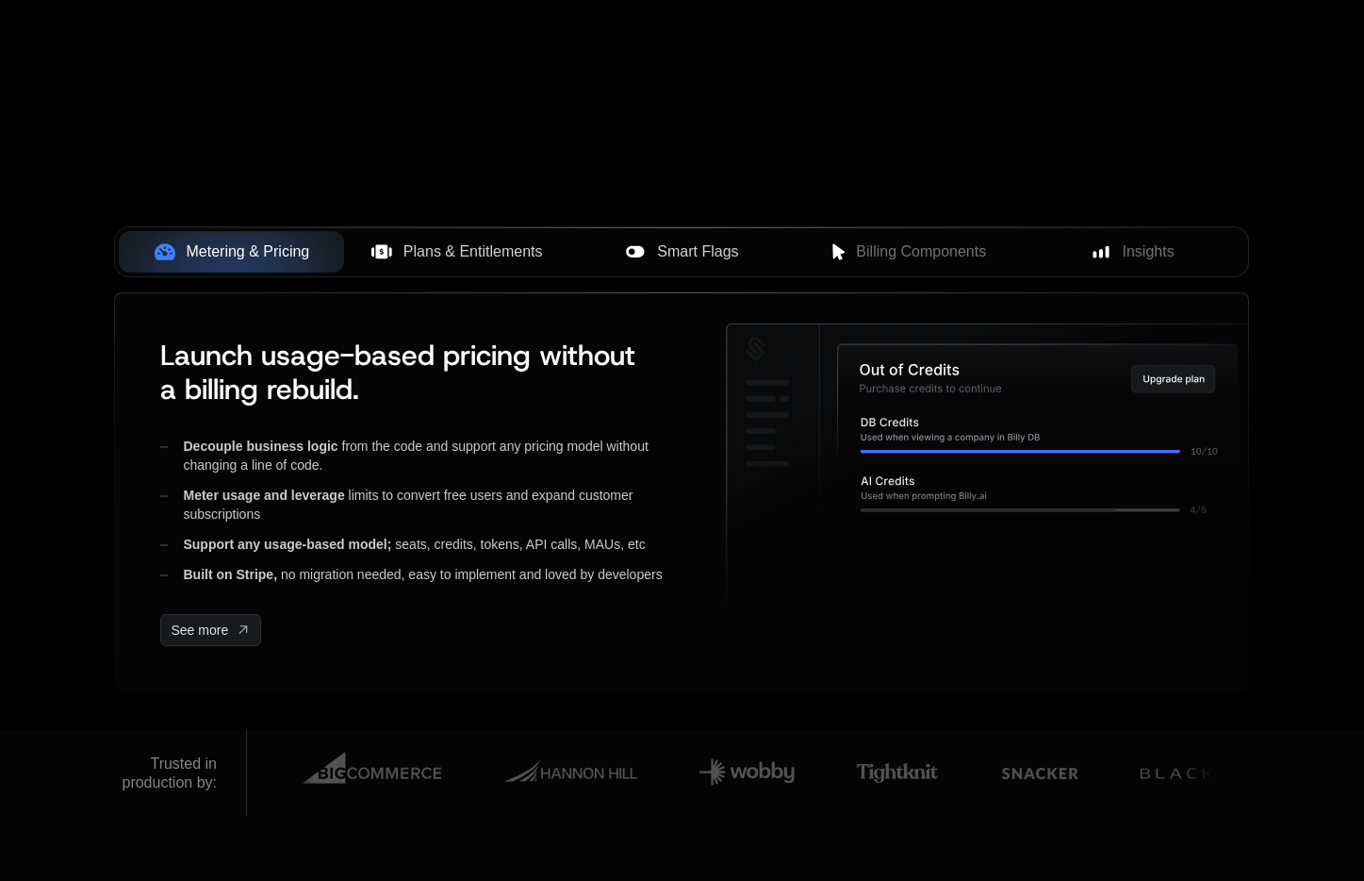
scroll to position [0, 0]
